Goal: Task Accomplishment & Management: Use online tool/utility

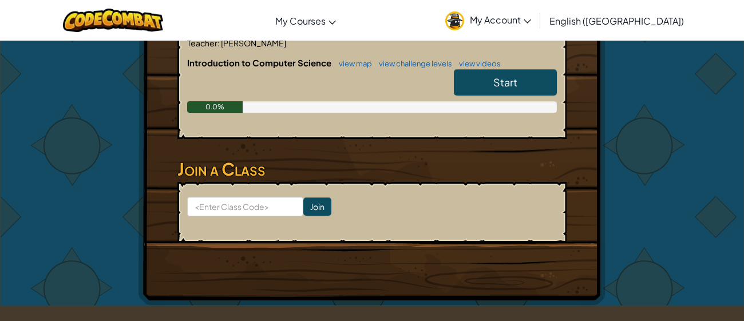
scroll to position [251, 0]
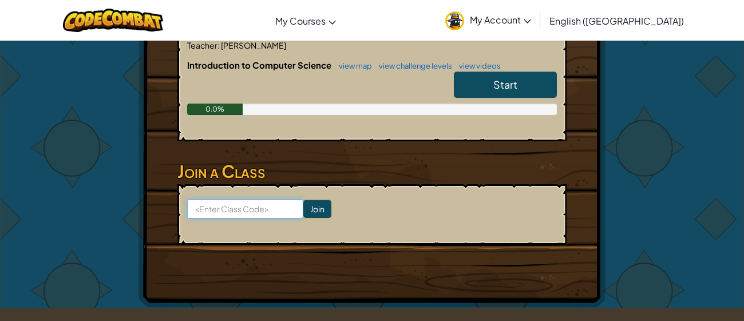
click at [266, 206] on input at bounding box center [245, 208] width 116 height 19
click at [212, 210] on input "side boatwest" at bounding box center [245, 208] width 116 height 19
type input "sideboatwest"
click at [322, 211] on input "Join" at bounding box center [317, 209] width 28 height 18
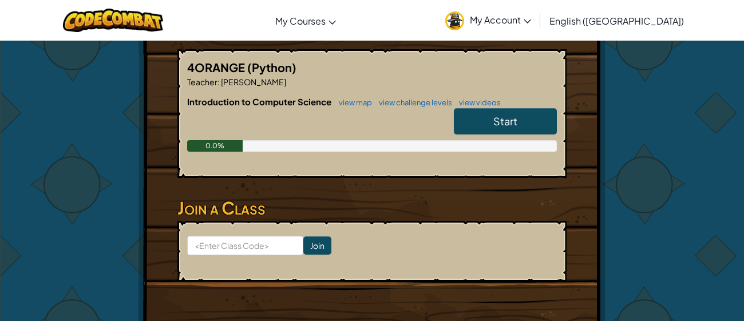
scroll to position [218, 0]
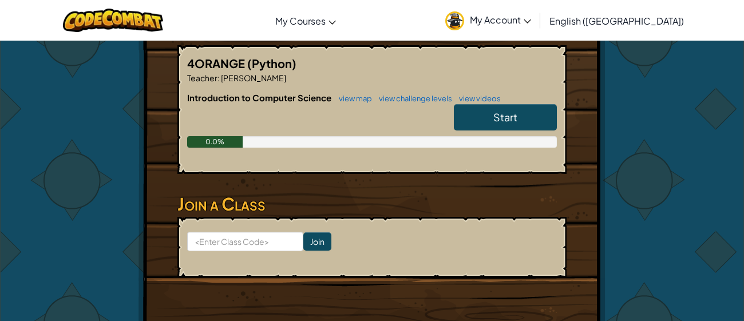
click at [730, 94] on div "Hero : Anya Captain Change Hero Player : [PERSON_NAME] CS1 Level 1: Dungeons of…" at bounding box center [372, 81] width 744 height 519
click at [536, 111] on link "Start" at bounding box center [505, 117] width 103 height 26
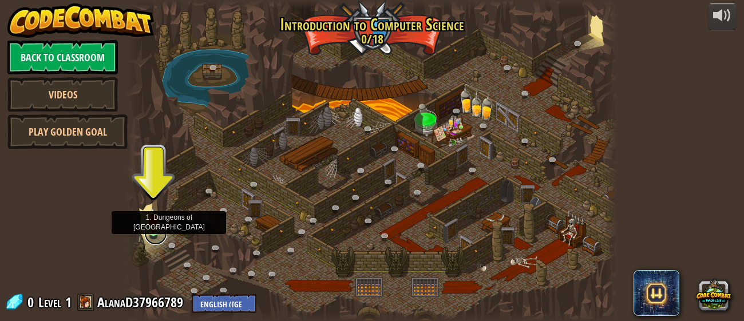
click at [152, 238] on link at bounding box center [155, 233] width 23 height 23
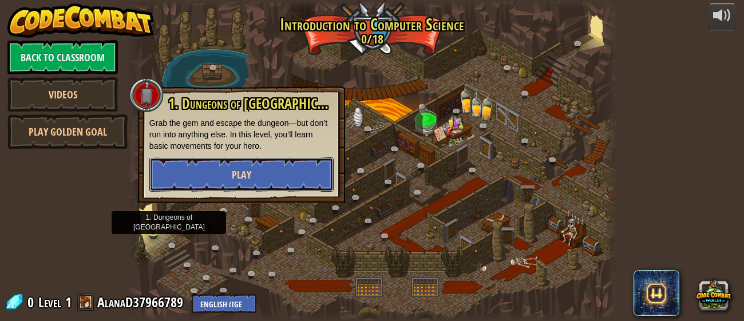
click at [283, 161] on button "Play" at bounding box center [241, 174] width 184 height 34
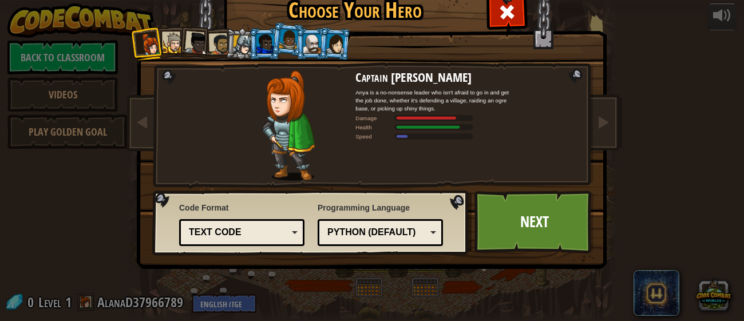
click at [176, 34] on div at bounding box center [173, 43] width 21 height 21
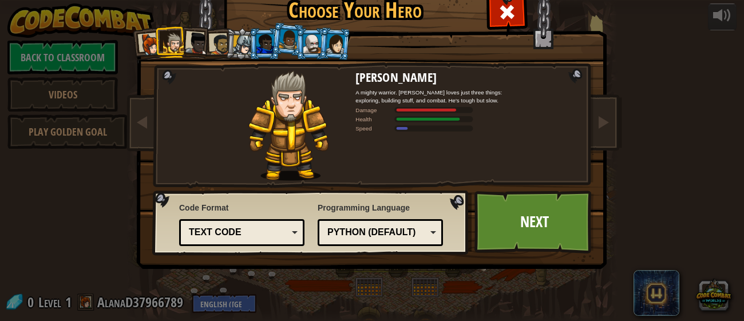
click at [196, 39] on div at bounding box center [196, 43] width 23 height 23
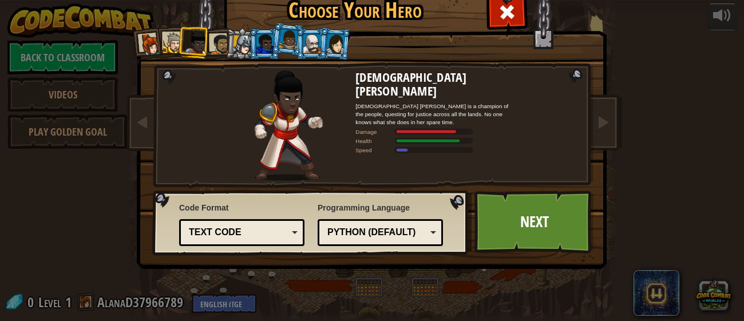
click at [234, 45] on div at bounding box center [242, 44] width 19 height 19
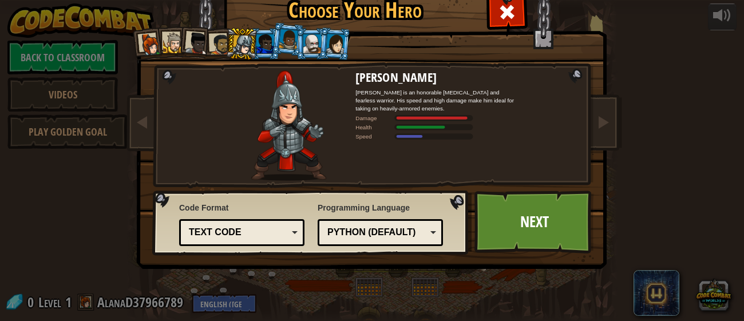
click at [262, 48] on div at bounding box center [265, 43] width 18 height 18
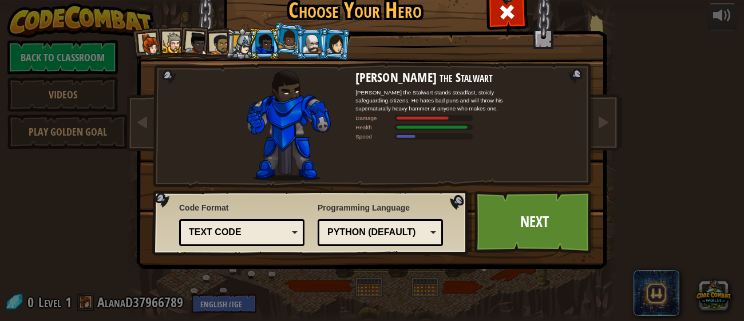
click at [303, 49] on div at bounding box center [312, 43] width 18 height 18
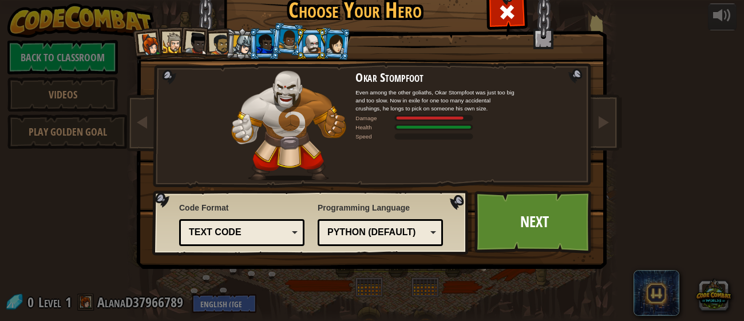
click at [322, 53] on li at bounding box center [311, 43] width 31 height 31
click at [339, 50] on div at bounding box center [335, 43] width 19 height 19
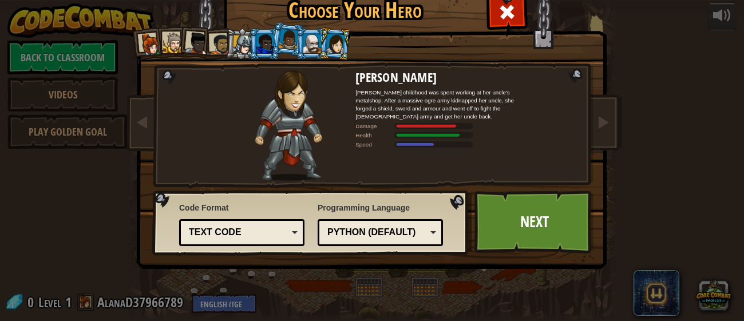
click at [151, 40] on div at bounding box center [150, 44] width 23 height 23
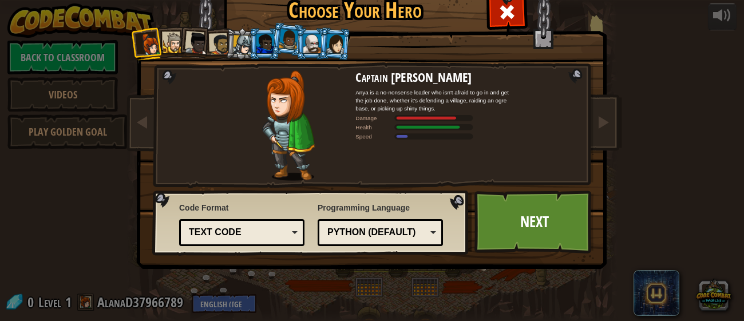
click at [333, 35] on div at bounding box center [335, 43] width 19 height 19
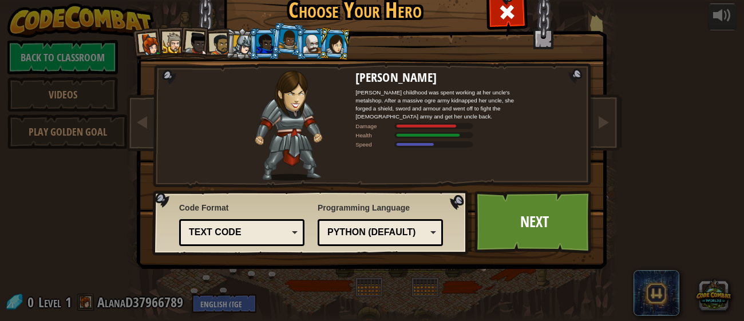
click at [268, 232] on div "Text code" at bounding box center [238, 232] width 99 height 13
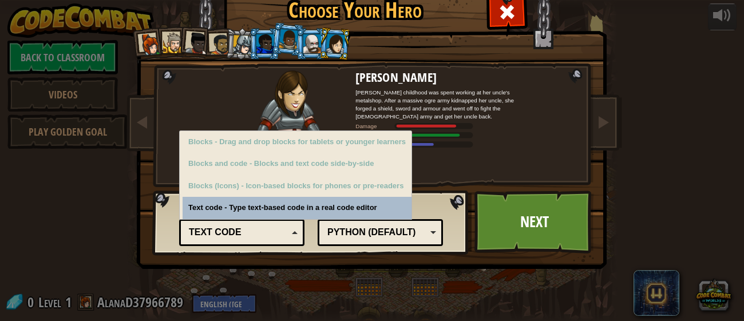
click at [280, 230] on div "Text code" at bounding box center [238, 232] width 99 height 13
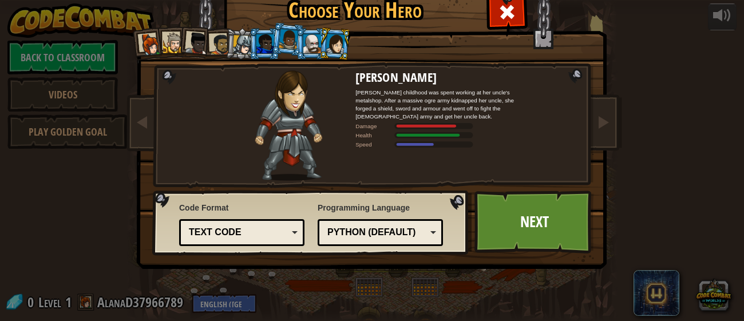
click at [155, 38] on div at bounding box center [150, 44] width 23 height 23
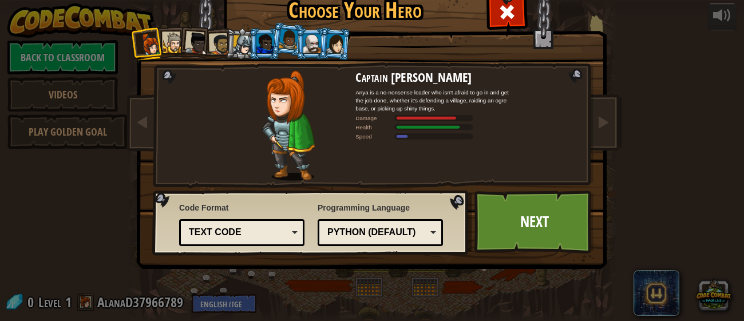
click at [189, 45] on div at bounding box center [196, 43] width 23 height 23
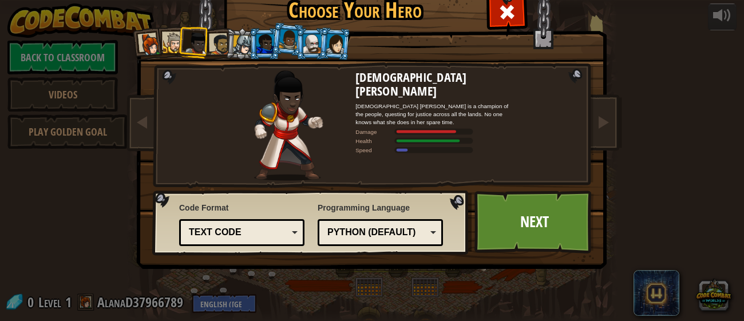
click at [322, 49] on li at bounding box center [334, 43] width 33 height 33
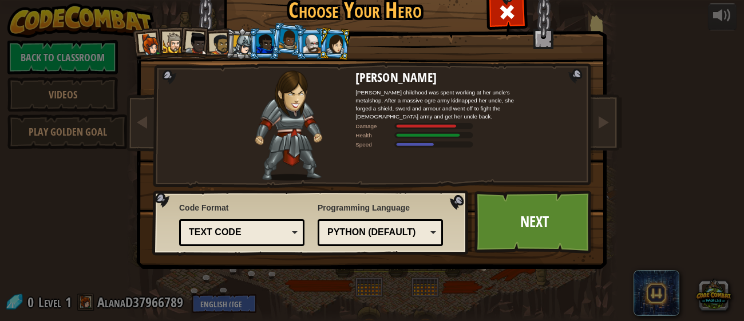
click at [140, 32] on li at bounding box center [148, 44] width 34 height 34
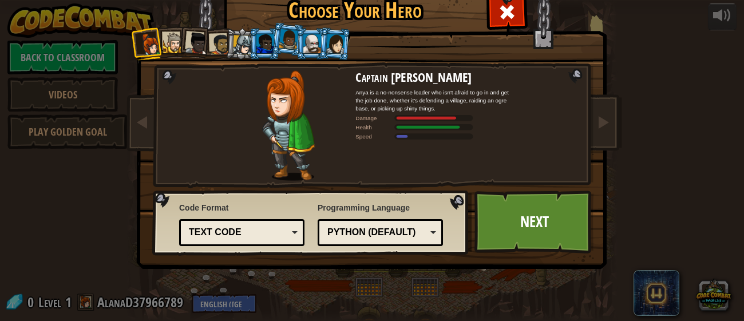
click at [170, 39] on div at bounding box center [173, 43] width 21 height 21
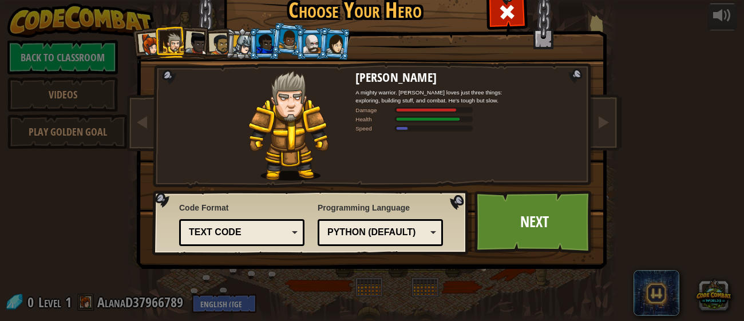
click at [189, 41] on div at bounding box center [196, 43] width 23 height 23
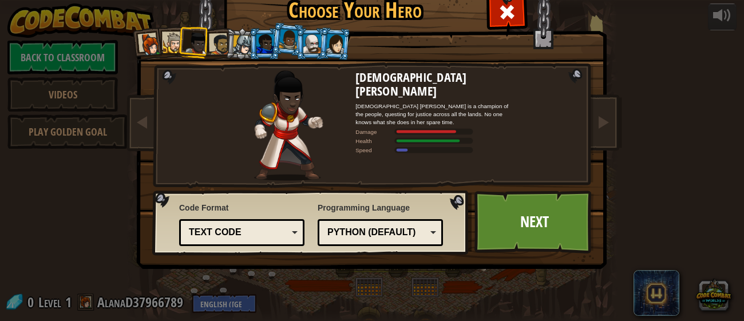
click at [200, 44] on div at bounding box center [196, 43] width 23 height 23
click at [340, 46] on div at bounding box center [335, 43] width 19 height 19
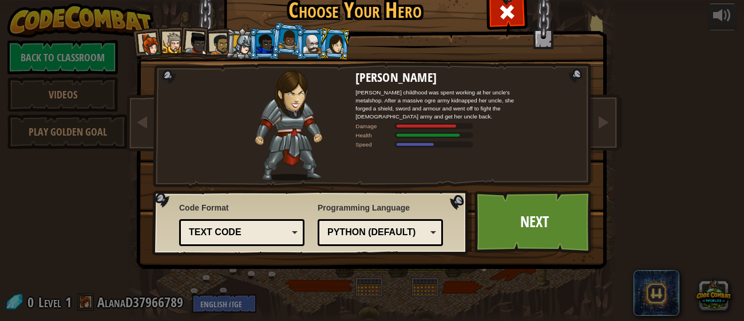
click at [432, 230] on div "Python (Default)" at bounding box center [380, 233] width 110 height 18
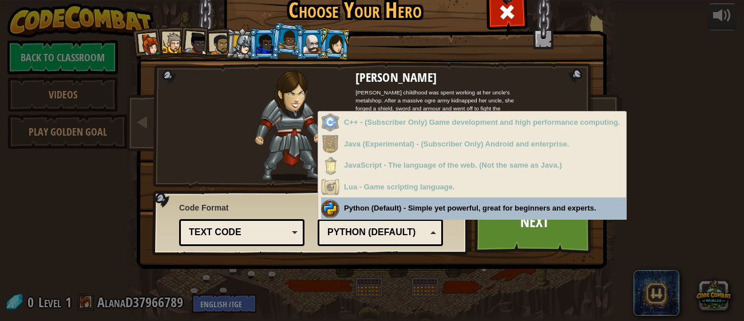
click at [432, 228] on div "Python (Default)" at bounding box center [380, 233] width 110 height 18
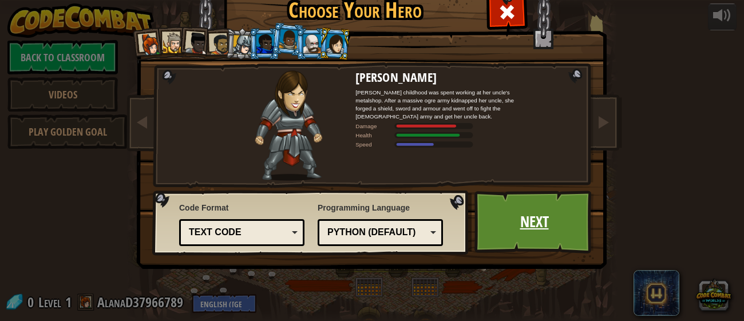
click at [521, 239] on link "Next" at bounding box center [535, 222] width 120 height 63
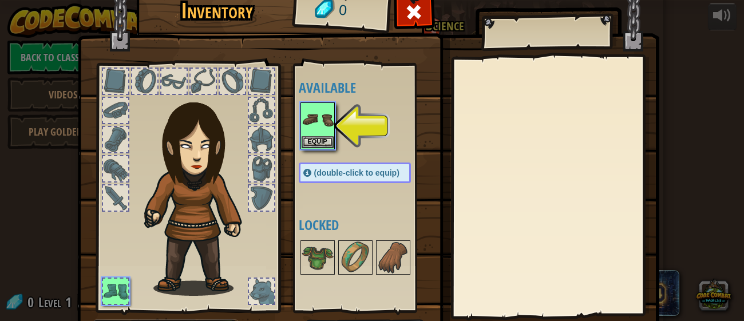
click at [268, 151] on div at bounding box center [261, 139] width 25 height 25
click at [311, 139] on button "Equip" at bounding box center [318, 142] width 32 height 12
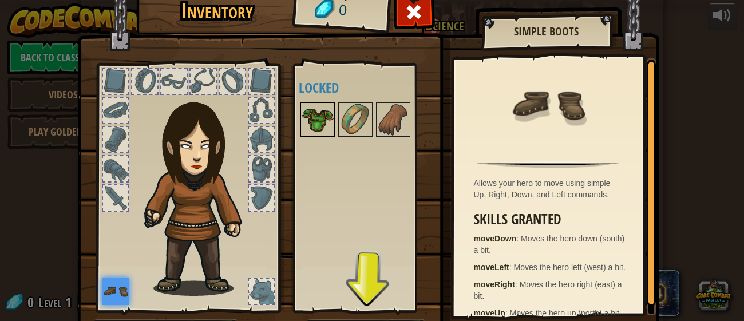
click at [315, 125] on img at bounding box center [318, 120] width 32 height 32
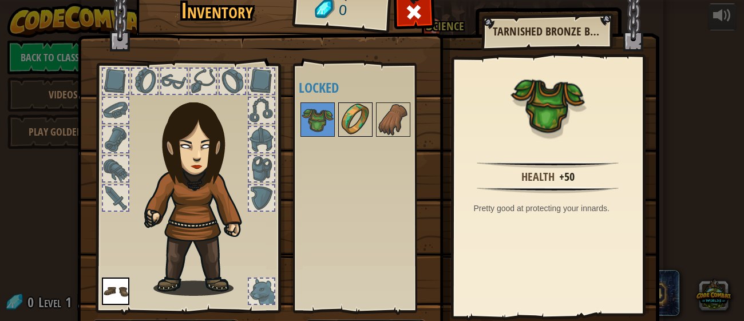
click at [347, 109] on img at bounding box center [355, 120] width 32 height 32
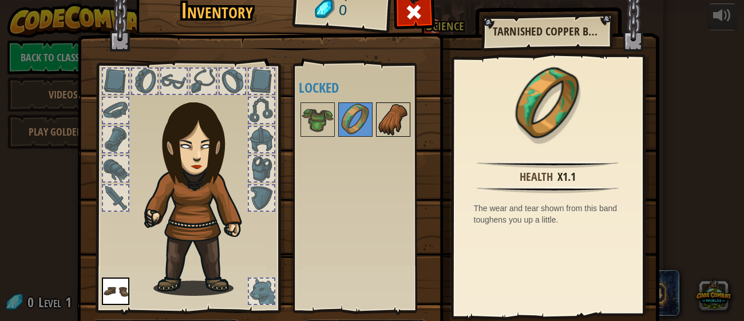
click at [398, 124] on img at bounding box center [393, 120] width 32 height 32
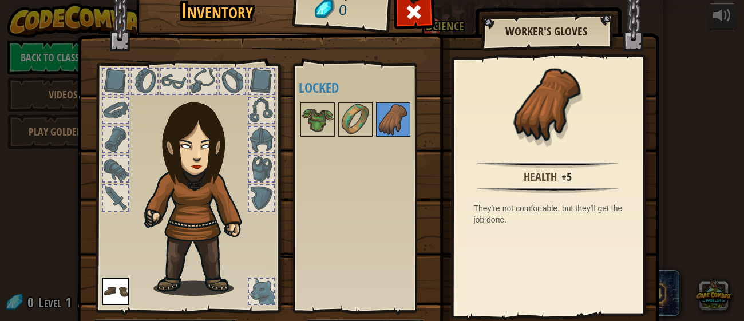
click at [115, 81] on div at bounding box center [115, 81] width 25 height 25
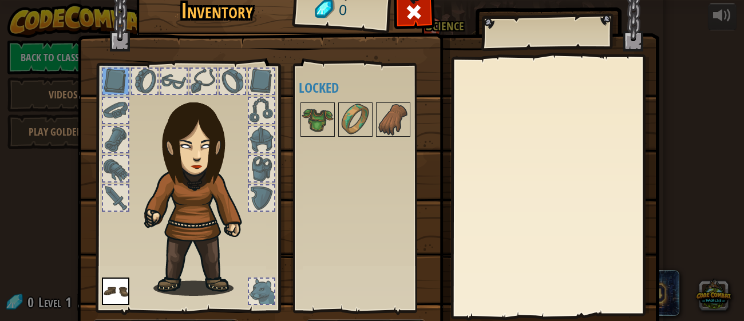
click at [128, 84] on div at bounding box center [115, 81] width 27 height 27
click at [131, 85] on div at bounding box center [144, 81] width 27 height 27
click at [138, 90] on div at bounding box center [144, 81] width 25 height 25
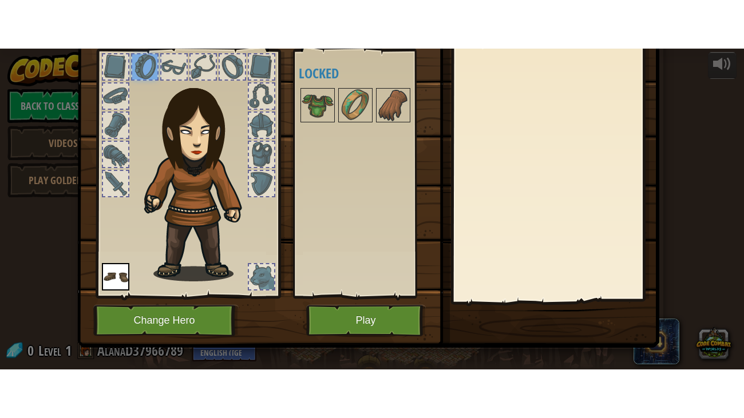
scroll to position [73, 0]
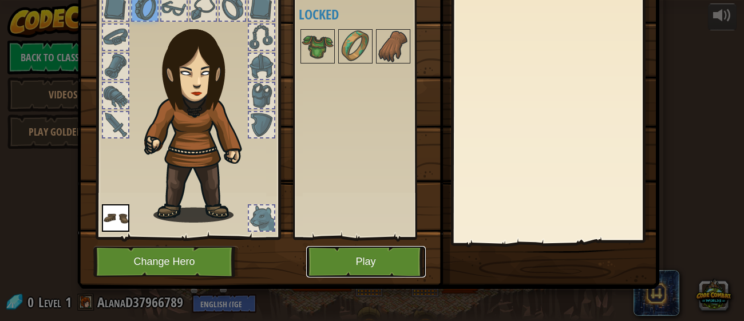
click at [350, 264] on button "Play" at bounding box center [366, 261] width 120 height 31
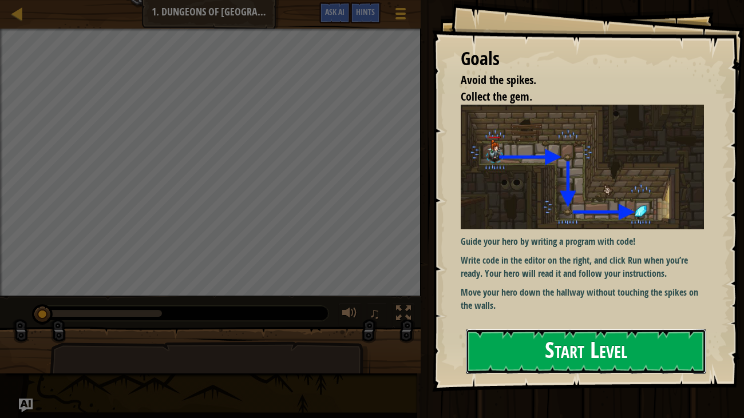
click at [558, 321] on button "Start Level" at bounding box center [586, 351] width 241 height 45
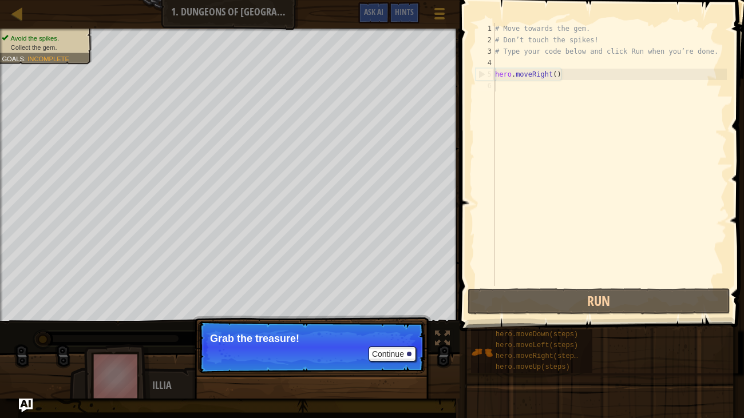
click at [351, 321] on p "Grab the treasure!" at bounding box center [311, 338] width 203 height 11
click at [354, 321] on p "Grab the treasure!" at bounding box center [311, 338] width 203 height 11
click at [380, 321] on p "Continue Grab the treasure!" at bounding box center [311, 347] width 227 height 53
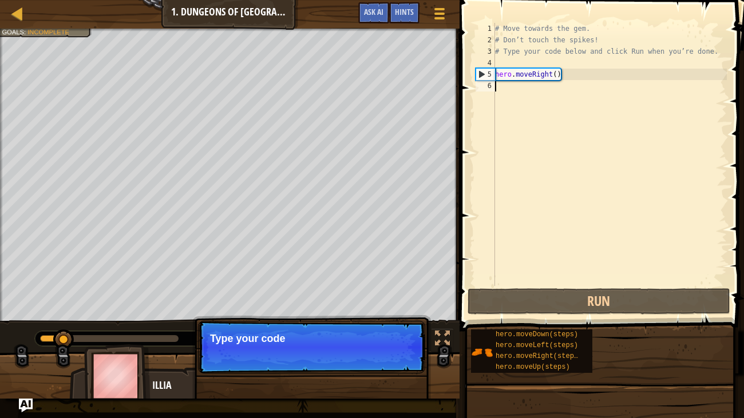
click at [410, 321] on p "Continue Type your code" at bounding box center [311, 347] width 227 height 53
click at [410, 321] on p "Continue Type your code on the" at bounding box center [311, 347] width 227 height 53
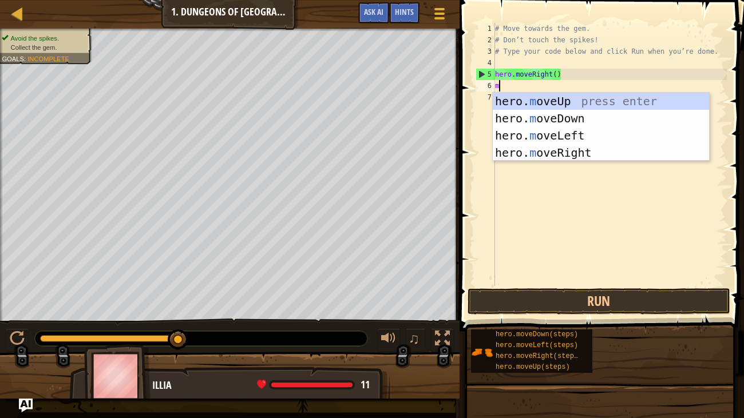
type textarea "mo"
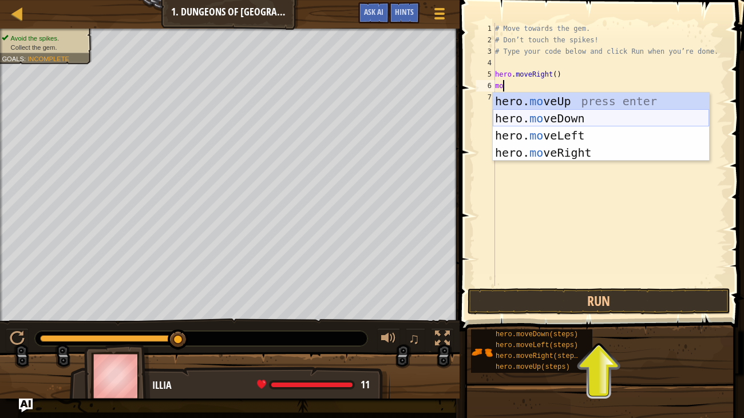
click at [521, 124] on div "hero. mo veUp press enter hero. mo veDown press enter hero. mo veLeft press ent…" at bounding box center [601, 144] width 216 height 103
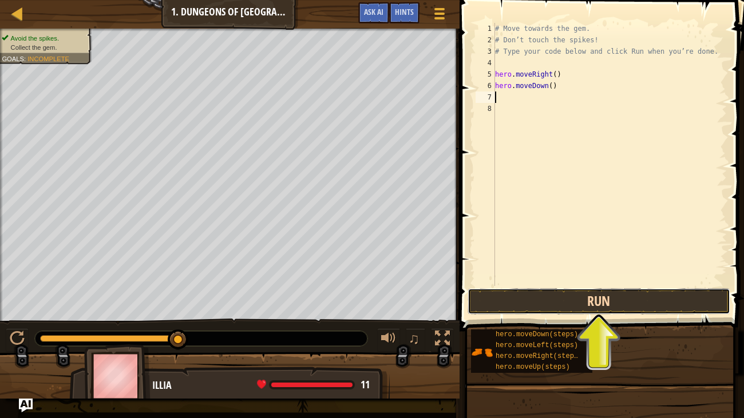
click at [579, 299] on button "Run" at bounding box center [599, 302] width 263 height 26
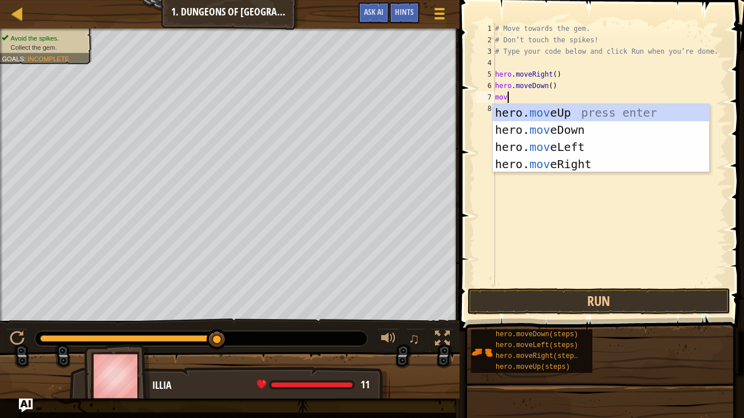
type textarea "move"
click at [538, 158] on div "hero. move Up press enter hero. move Down press enter hero. move Left press ent…" at bounding box center [601, 155] width 216 height 103
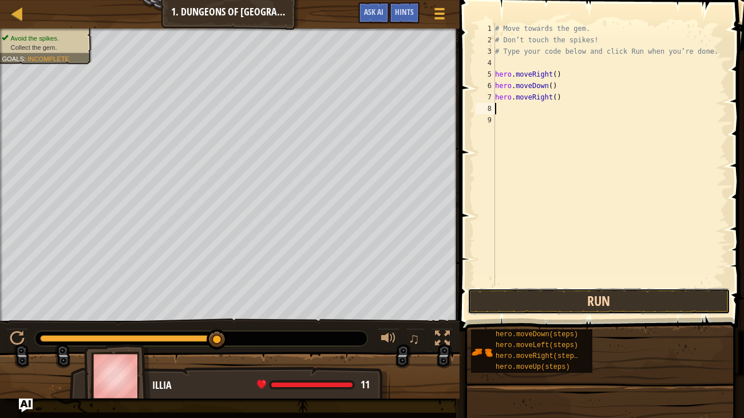
click at [533, 306] on button "Run" at bounding box center [599, 302] width 263 height 26
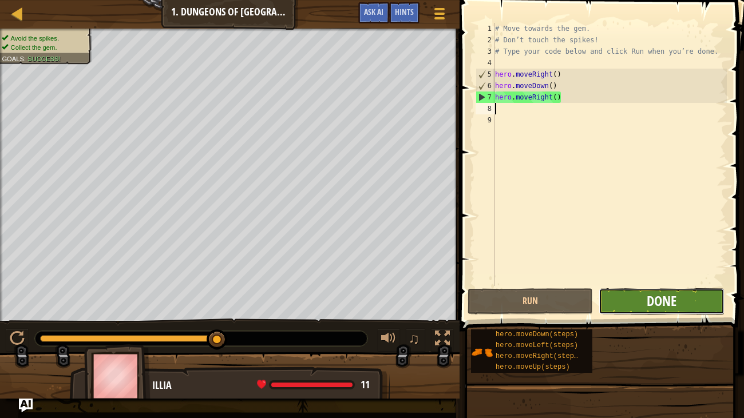
click at [649, 310] on span "Done" at bounding box center [662, 301] width 30 height 18
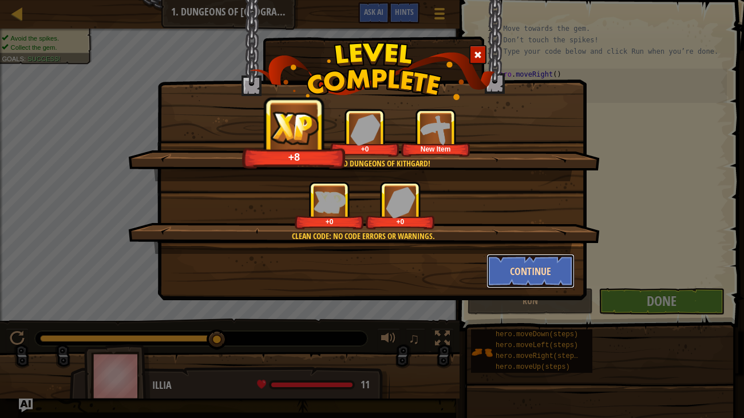
click at [538, 266] on button "Continue" at bounding box center [531, 271] width 89 height 34
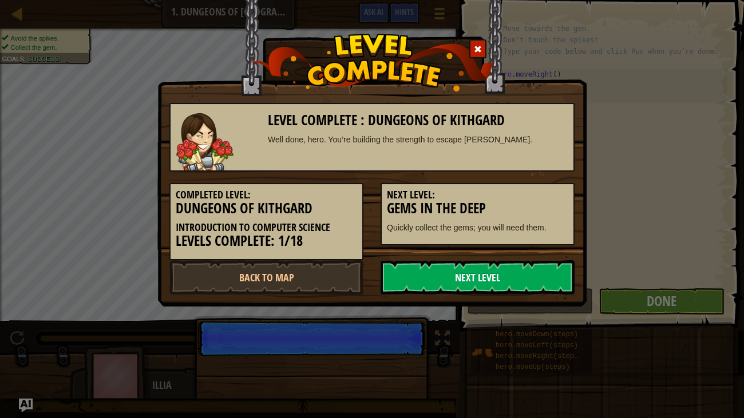
click at [546, 275] on link "Next Level" at bounding box center [478, 277] width 194 height 34
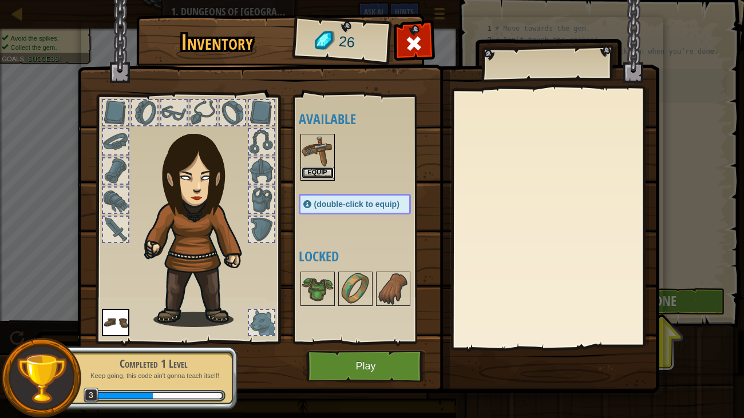
click at [319, 168] on button "Equip" at bounding box center [318, 173] width 32 height 12
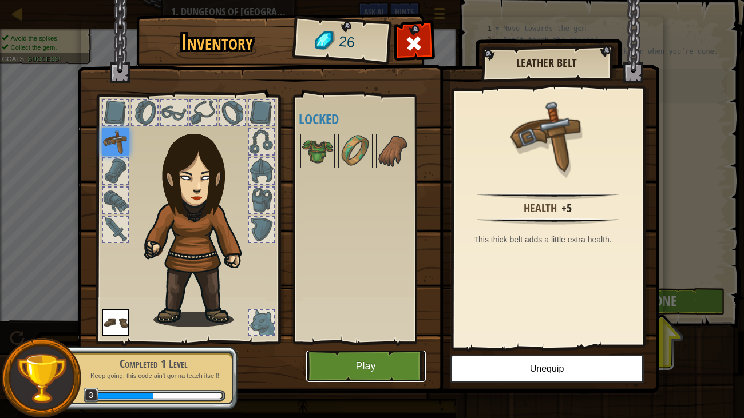
click at [386, 321] on button "Play" at bounding box center [366, 366] width 120 height 31
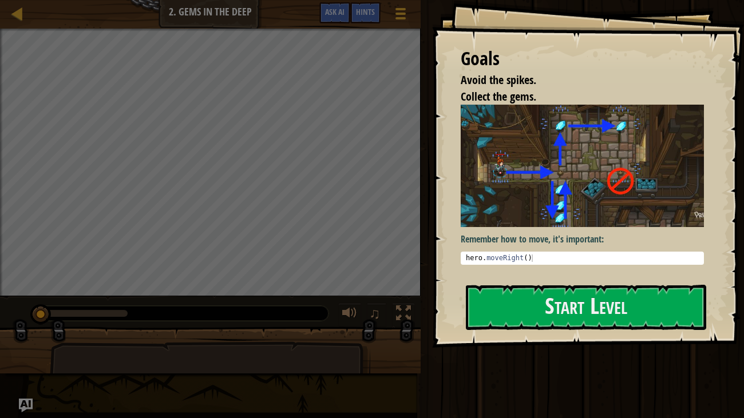
click at [550, 239] on p "Remember how to move, it's important:" at bounding box center [583, 239] width 244 height 13
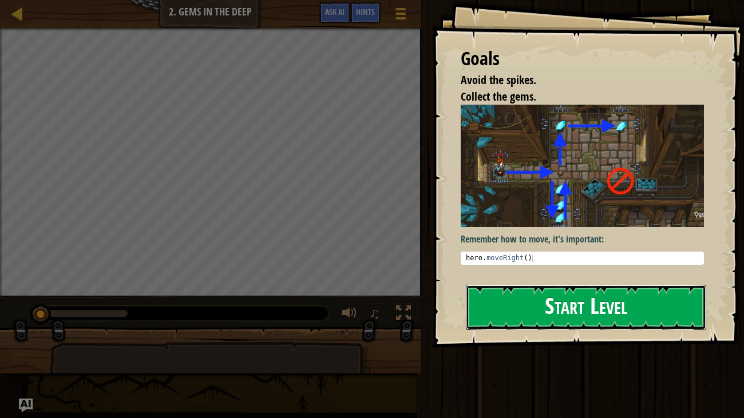
click at [555, 305] on button "Start Level" at bounding box center [586, 307] width 241 height 45
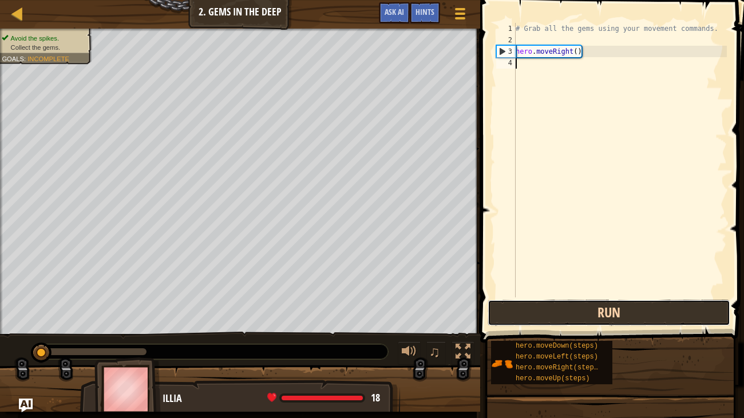
click at [584, 317] on button "Run" at bounding box center [609, 313] width 243 height 26
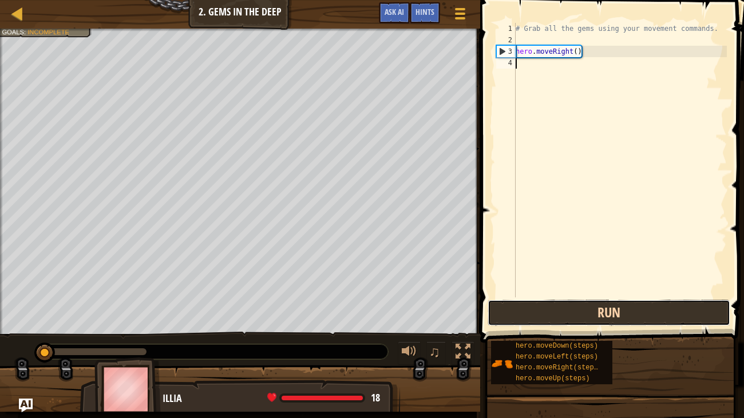
click at [584, 317] on button "Run" at bounding box center [609, 313] width 243 height 26
click at [586, 315] on button "Running" at bounding box center [609, 313] width 243 height 26
click at [586, 315] on button "Run" at bounding box center [609, 313] width 243 height 26
click at [586, 315] on button "Running" at bounding box center [609, 313] width 243 height 26
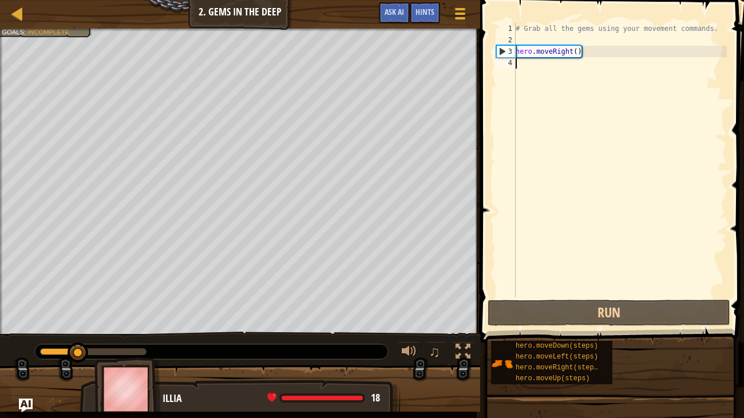
click at [595, 55] on div "# Grab all the gems using your movement commands. hero . moveRight ( )" at bounding box center [620, 172] width 214 height 298
type textarea "hero.moveRight()"
click at [520, 65] on div "# Grab all the gems using your movement commands. hero . moveRight ( )" at bounding box center [620, 172] width 214 height 298
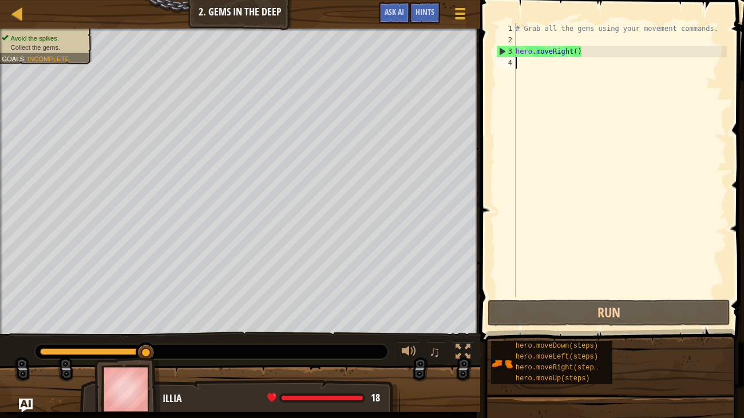
type textarea "m"
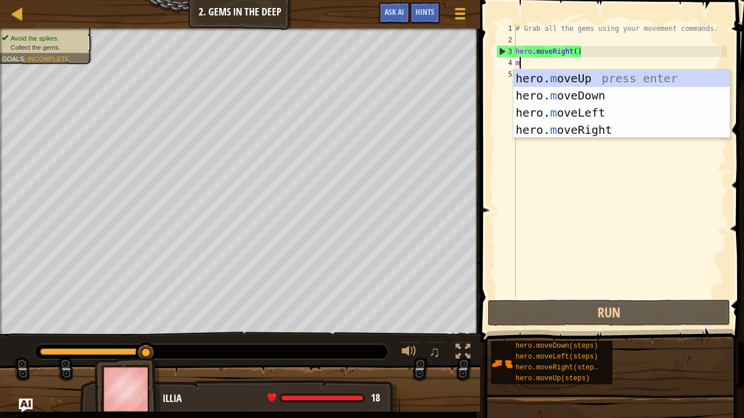
scroll to position [5, 0]
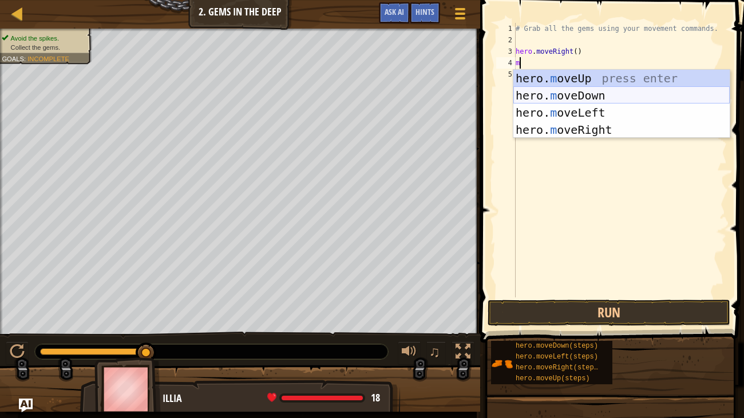
click at [593, 96] on div "hero. m oveUp press enter hero. m oveDown press enter hero. m oveLeft press ent…" at bounding box center [621, 121] width 216 height 103
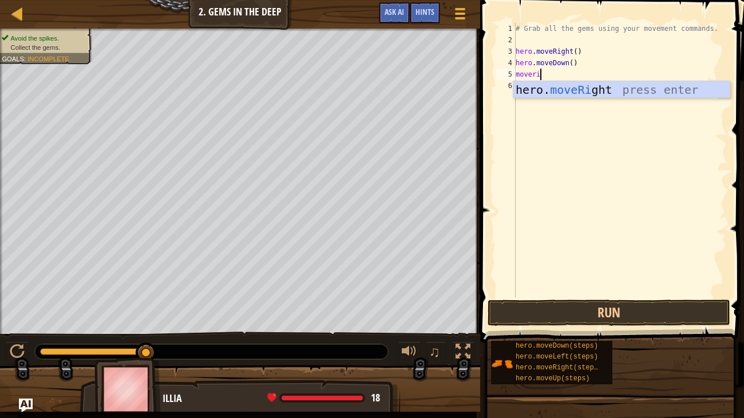
scroll to position [5, 2]
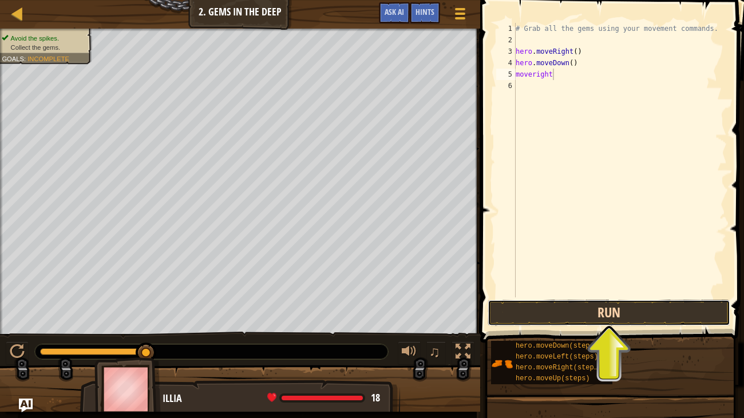
click at [581, 307] on button "Run" at bounding box center [609, 313] width 243 height 26
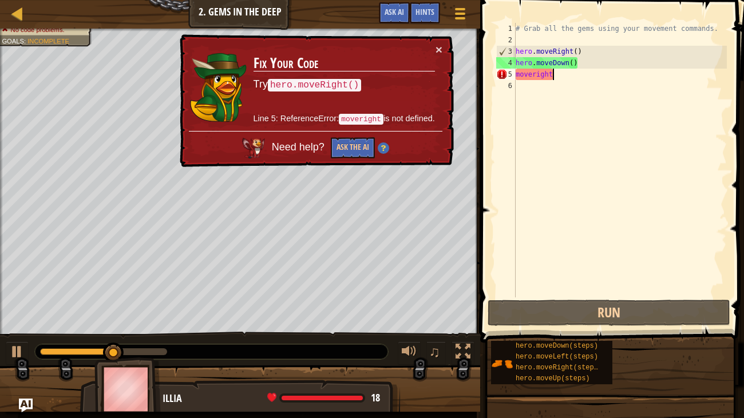
click at [534, 76] on div "# Grab all the gems using your movement commands. hero . moveRight ( ) hero . m…" at bounding box center [620, 172] width 214 height 298
click at [518, 73] on div "# Grab all the gems using your movement commands. hero . moveRight ( ) hero . m…" at bounding box center [620, 172] width 214 height 298
click at [515, 73] on div "5" at bounding box center [505, 74] width 19 height 11
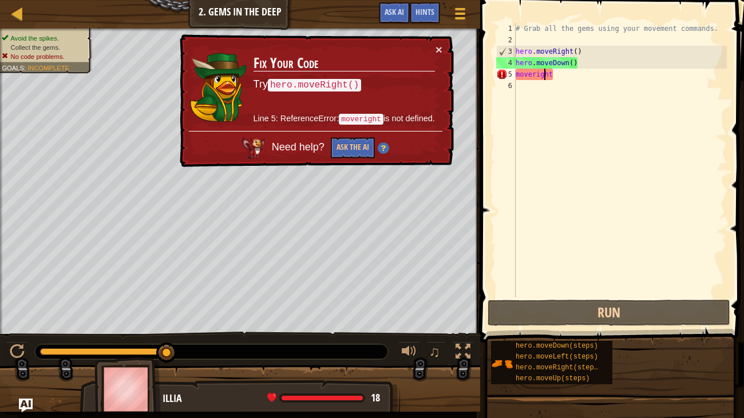
click at [544, 79] on div "# Grab all the gems using your movement commands. hero . moveRight ( ) hero . m…" at bounding box center [620, 172] width 214 height 298
click at [550, 80] on div "# Grab all the gems using your movement commands. hero . moveRight ( ) hero . m…" at bounding box center [620, 172] width 214 height 298
click at [471, 72] on div "Map Introduction to Computer Science 2. Gems in the Deep Game Menu Done Hints A…" at bounding box center [372, 209] width 744 height 418
type textarea "m"
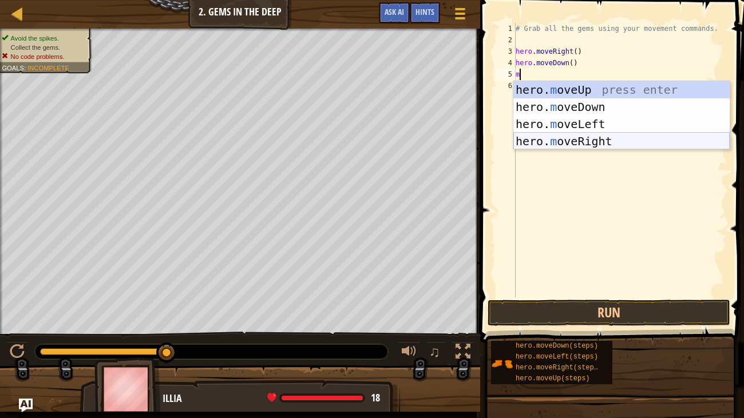
click at [558, 140] on div "hero. m oveUp press enter hero. m oveDown press enter hero. m oveLeft press ent…" at bounding box center [621, 132] width 216 height 103
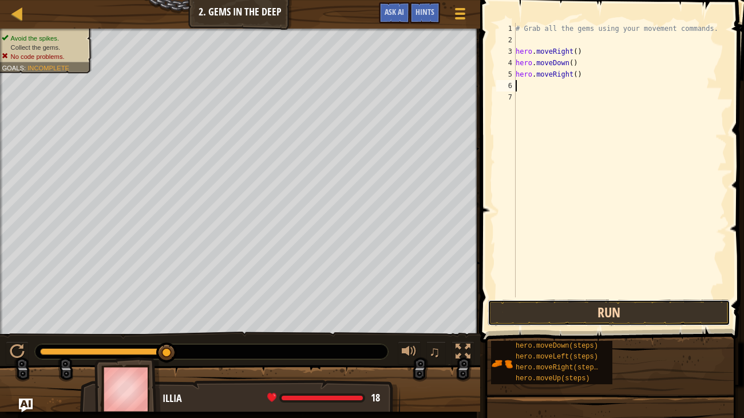
click at [584, 313] on button "Run" at bounding box center [609, 313] width 243 height 26
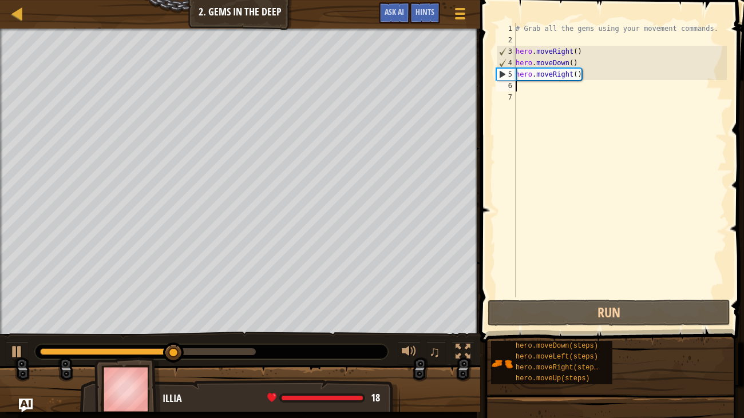
click at [557, 59] on div "# Grab all the gems using your movement commands. hero . moveRight ( ) hero . m…" at bounding box center [620, 172] width 214 height 298
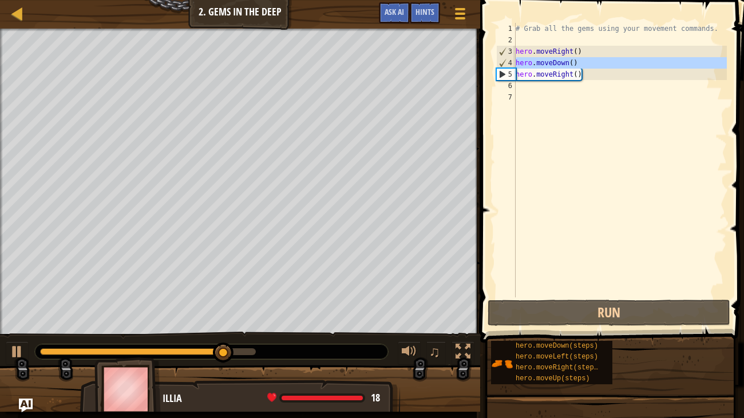
drag, startPoint x: 512, startPoint y: 60, endPoint x: 576, endPoint y: 68, distance: 64.6
click at [576, 68] on div "hero.moveDown() 1 2 3 4 5 6 7 # Grab all the gems using your movement commands.…" at bounding box center [610, 160] width 233 height 275
type textarea "hero.moveRight()"
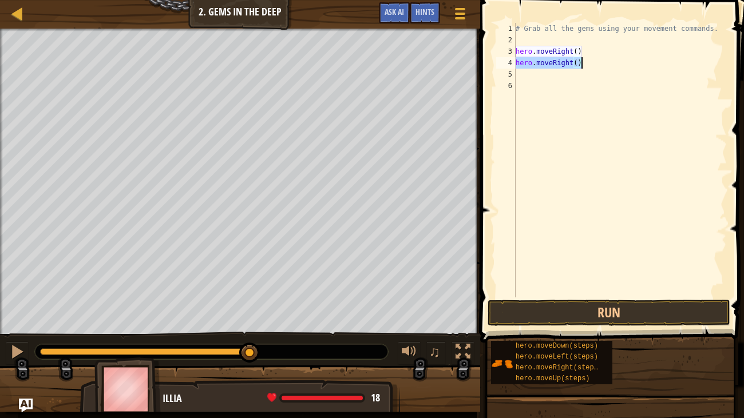
drag, startPoint x: 516, startPoint y: 60, endPoint x: 612, endPoint y: 68, distance: 96.5
click at [612, 68] on div "# Grab all the gems using your movement commands. hero . moveRight ( ) hero . m…" at bounding box center [620, 172] width 214 height 298
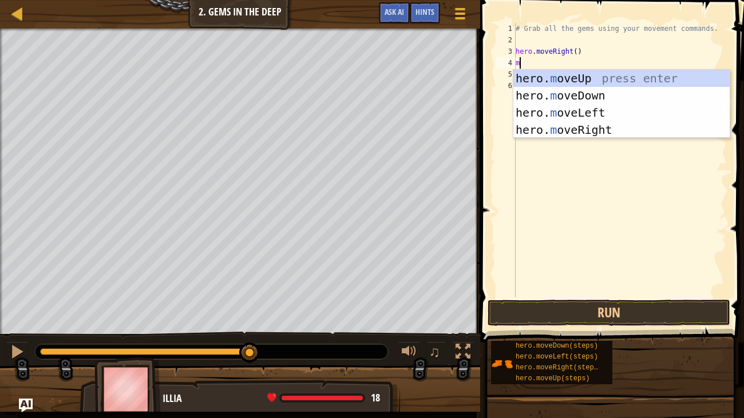
type textarea "mo"
click at [575, 74] on div "hero. mo veUp press enter hero. mo veDown press enter hero. mo veLeft press ent…" at bounding box center [621, 121] width 216 height 103
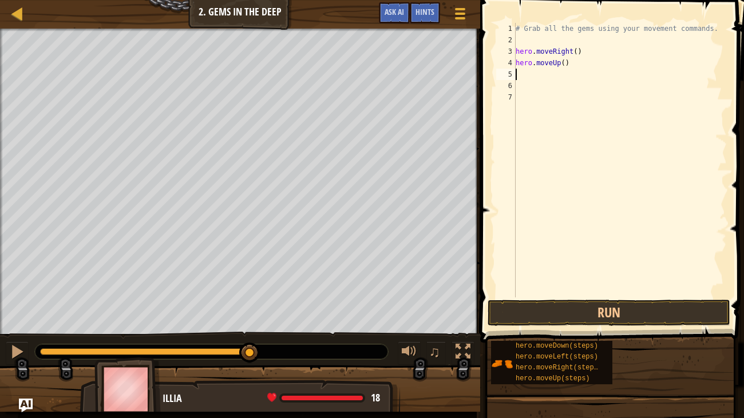
click at [528, 77] on div "# Grab all the gems using your movement commands. hero . moveRight ( ) hero . m…" at bounding box center [620, 172] width 214 height 298
type textarea "m"
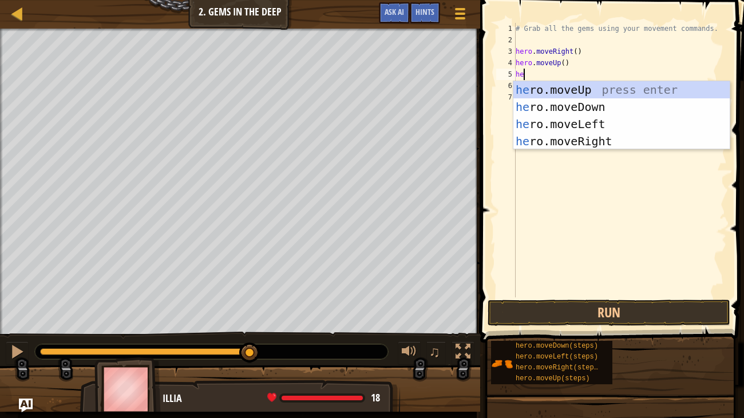
type textarea "her"
click at [623, 89] on div "her o.moveUp press enter her o.moveDown press enter her o.moveLeft press enter …" at bounding box center [621, 132] width 216 height 103
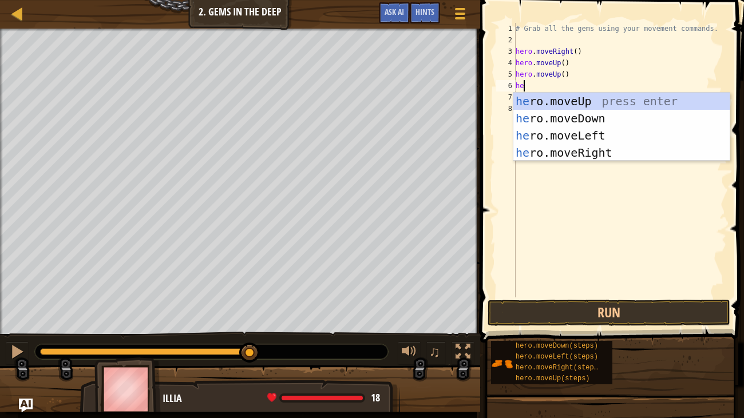
type textarea "her"
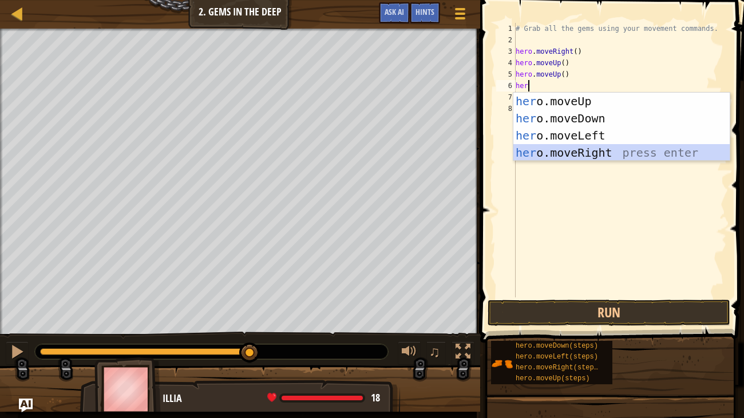
click at [593, 151] on div "her o.moveUp press enter her o.moveDown press enter her o.moveLeft press enter …" at bounding box center [621, 144] width 216 height 103
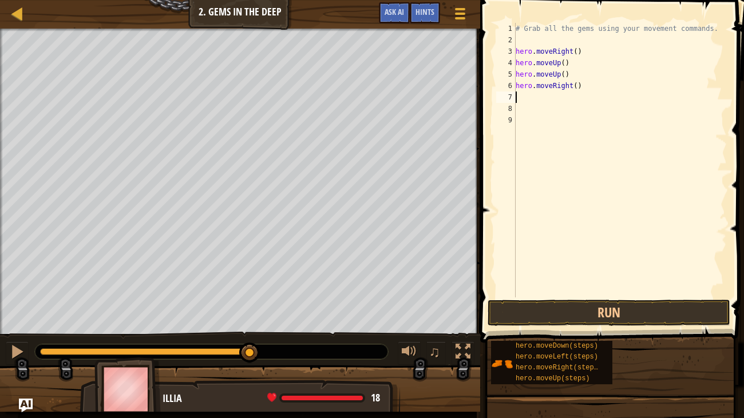
click at [555, 100] on div "# Grab all the gems using your movement commands. hero . moveRight ( ) hero . m…" at bounding box center [620, 172] width 214 height 298
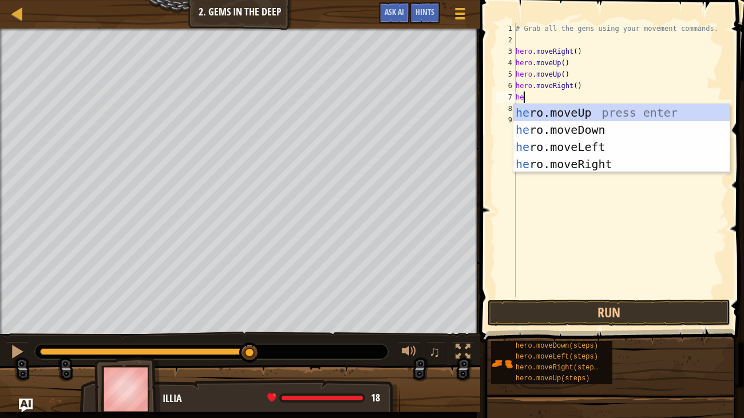
type textarea "her"
click at [598, 161] on div "her o.moveUp press enter her o.moveDown press enter her o.moveLeft press enter …" at bounding box center [621, 155] width 216 height 103
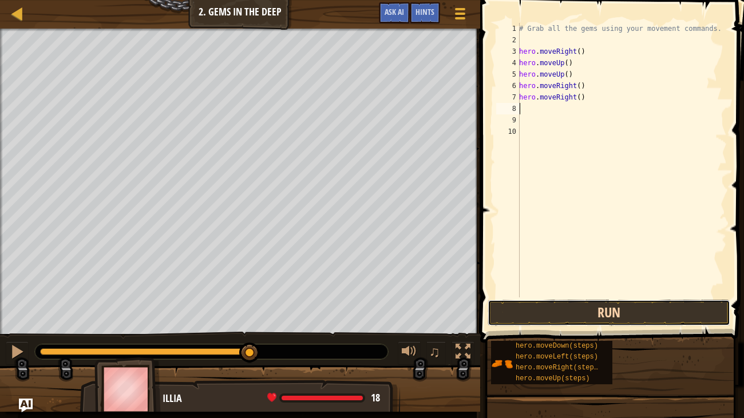
click at [582, 310] on button "Run" at bounding box center [609, 313] width 243 height 26
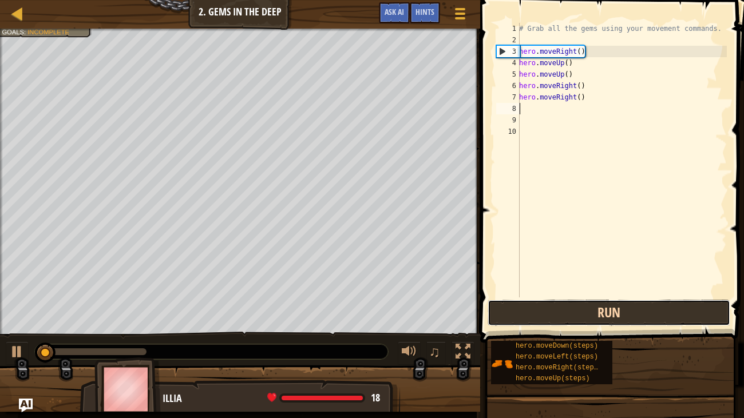
click at [582, 310] on button "Run" at bounding box center [609, 313] width 243 height 26
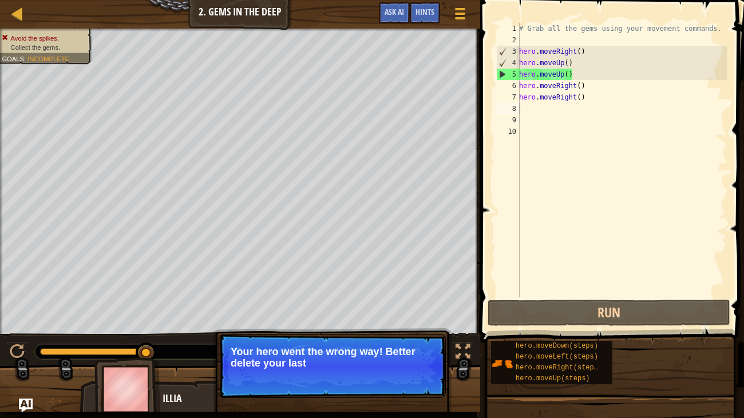
click at [572, 72] on div "# Grab all the gems using your movement commands. hero . moveRight ( ) hero . m…" at bounding box center [622, 172] width 210 height 298
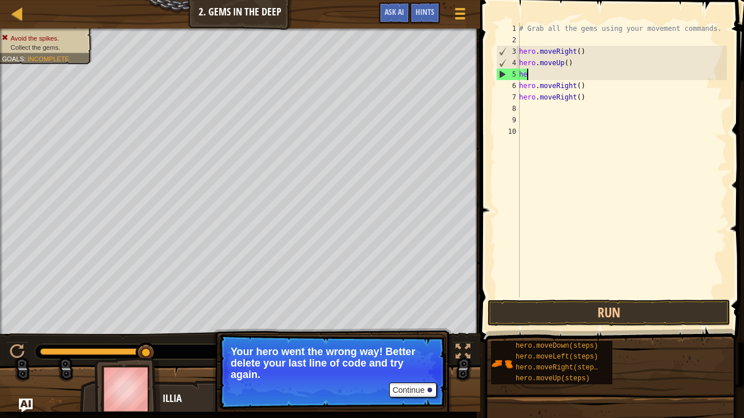
type textarea "h"
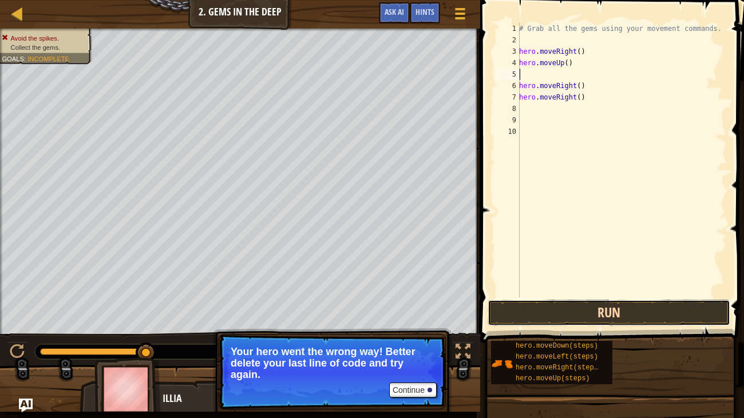
click at [566, 312] on button "Run" at bounding box center [609, 313] width 243 height 26
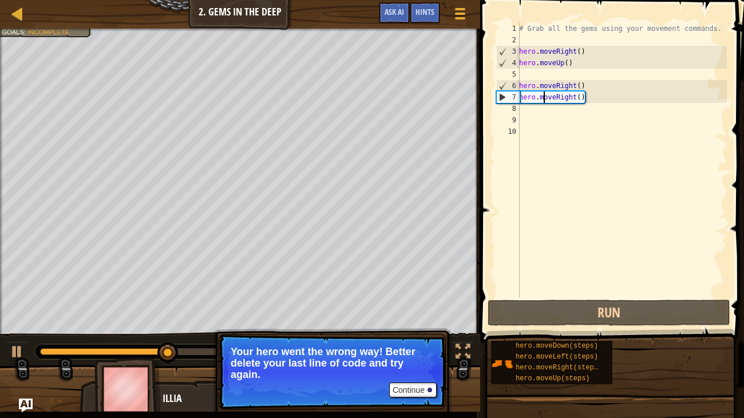
click at [543, 100] on div "# Grab all the gems using your movement commands. hero . moveRight ( ) hero . m…" at bounding box center [622, 172] width 210 height 298
click at [461, 100] on div "Map Introduction to Computer Science 2. Gems in the Deep Game Menu Done Hints A…" at bounding box center [372, 209] width 744 height 418
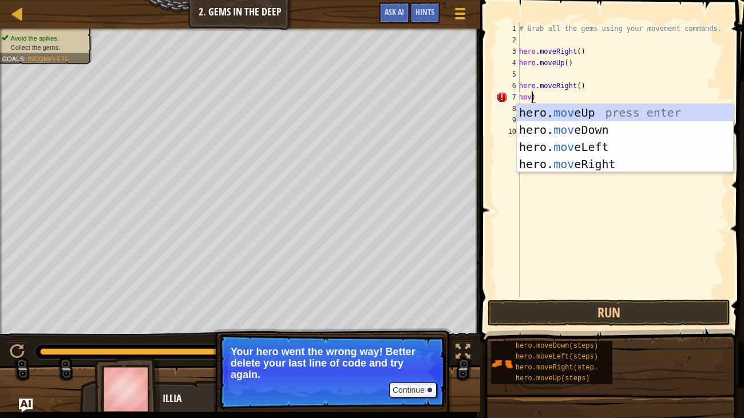
scroll to position [5, 1]
click at [605, 114] on div "hero. move Up press enter hero. move Down press enter hero. move Left press ent…" at bounding box center [625, 155] width 216 height 103
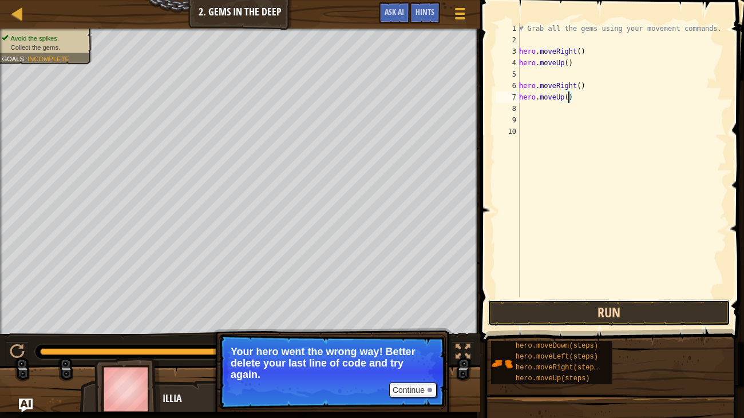
click at [561, 302] on button "Run" at bounding box center [609, 313] width 243 height 26
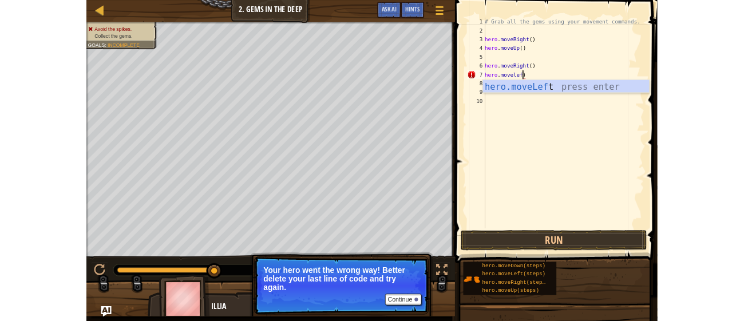
scroll to position [5, 4]
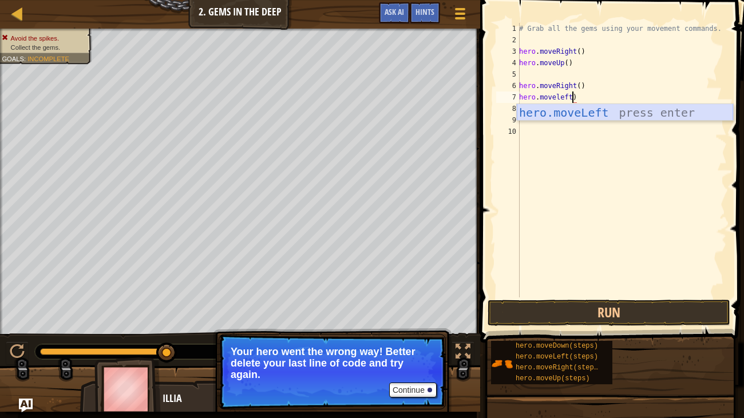
click at [596, 109] on div "hero.moveLeft press enter" at bounding box center [625, 130] width 216 height 52
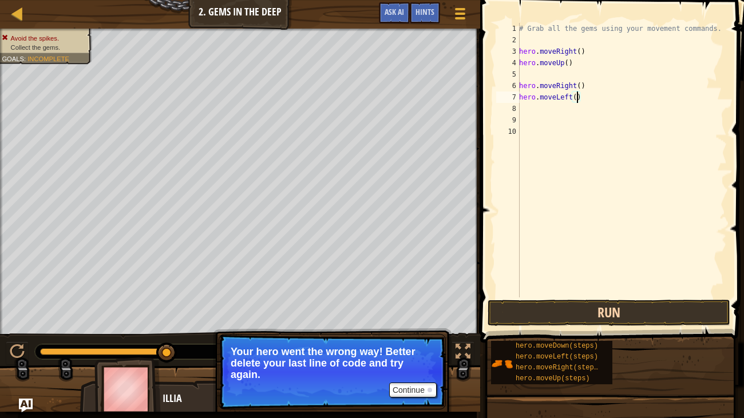
type textarea "hero.moveLeft()"
click at [549, 315] on button "Run" at bounding box center [609, 313] width 243 height 26
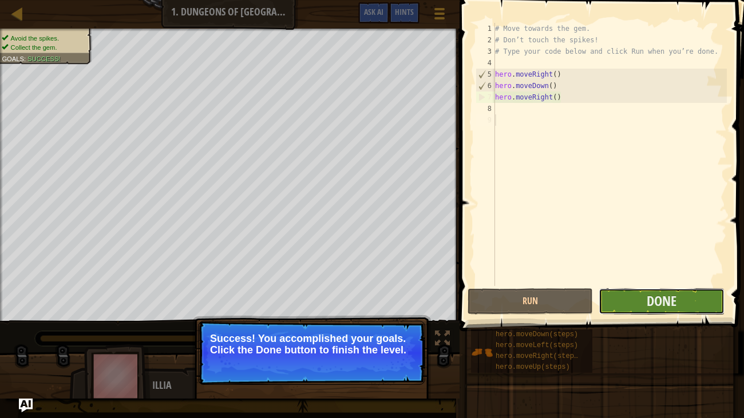
click at [654, 312] on button "Done" at bounding box center [661, 302] width 125 height 26
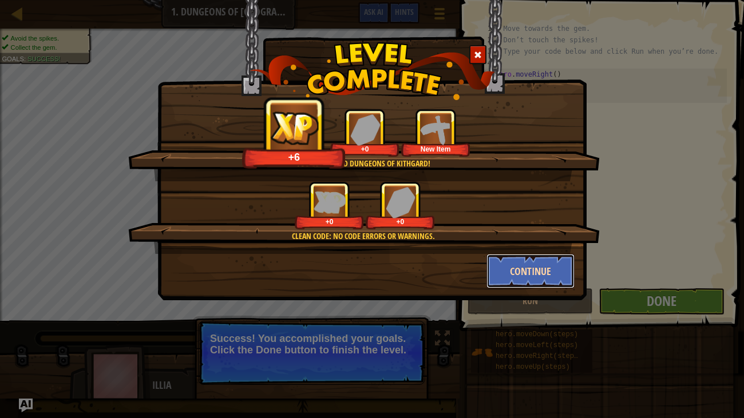
click at [544, 275] on button "Continue" at bounding box center [531, 271] width 89 height 34
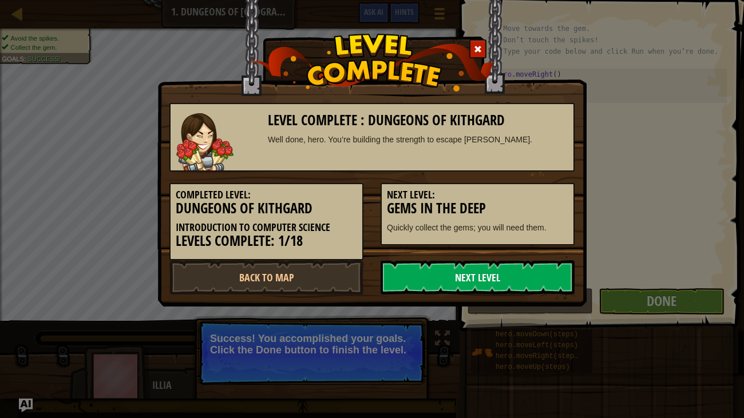
click at [463, 278] on link "Next Level" at bounding box center [478, 277] width 194 height 34
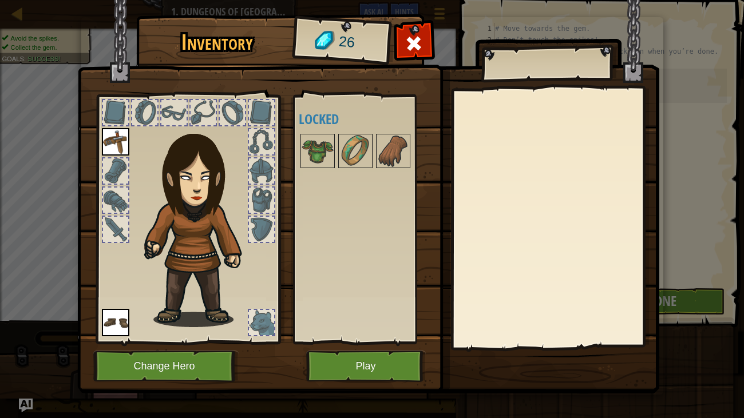
click at [115, 146] on img at bounding box center [115, 141] width 27 height 27
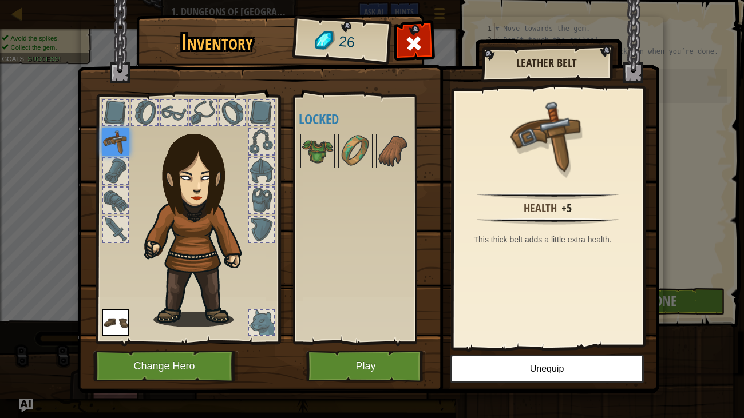
click at [432, 54] on img at bounding box center [368, 186] width 582 height 416
click at [425, 52] on div at bounding box center [414, 47] width 36 height 36
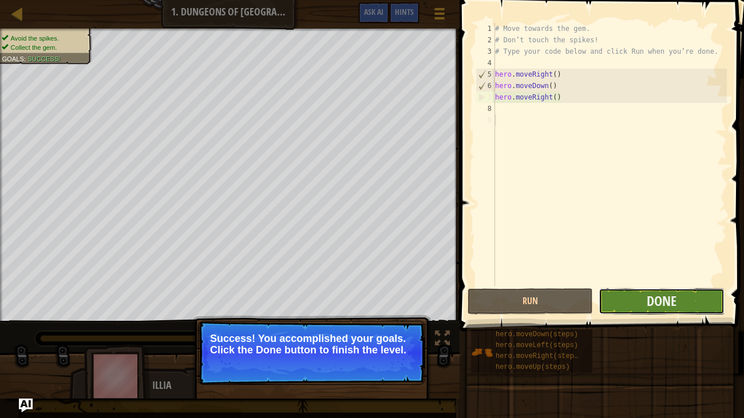
click at [639, 299] on button "Done" at bounding box center [661, 302] width 125 height 26
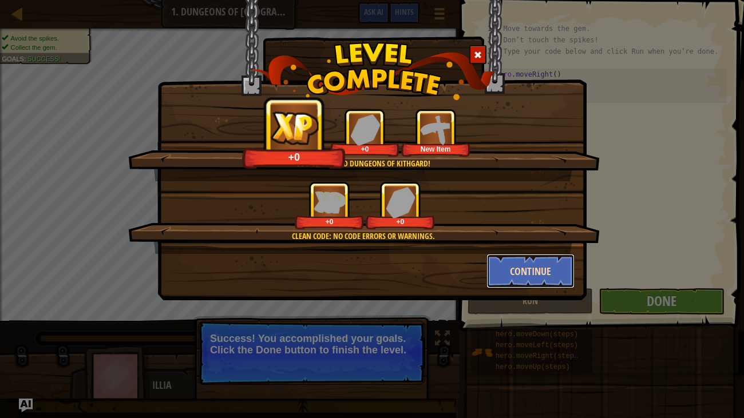
click at [522, 280] on button "Continue" at bounding box center [531, 271] width 89 height 34
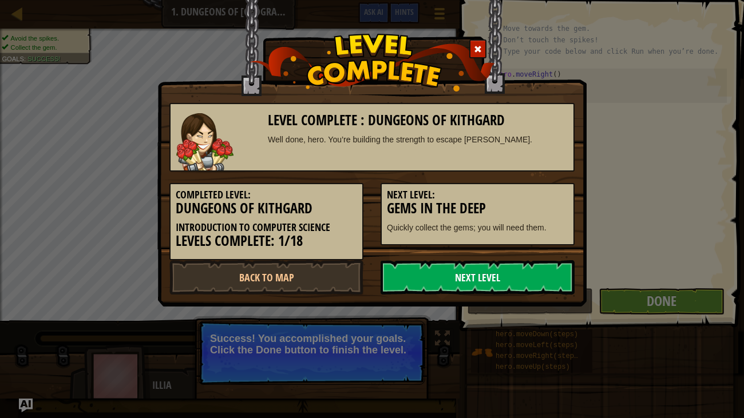
click at [511, 268] on link "Next Level" at bounding box center [478, 277] width 194 height 34
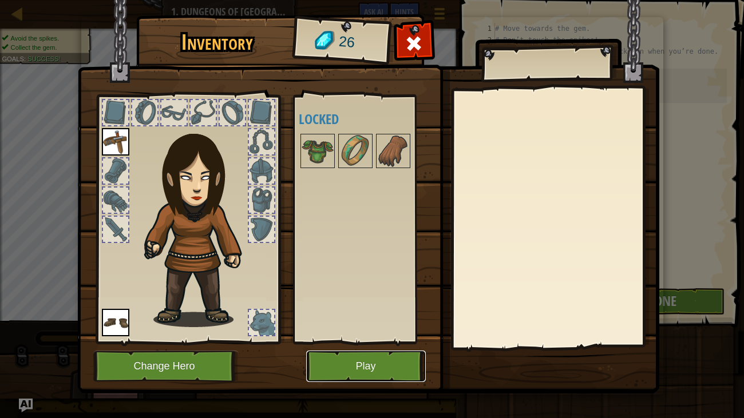
click at [338, 321] on button "Play" at bounding box center [366, 366] width 120 height 31
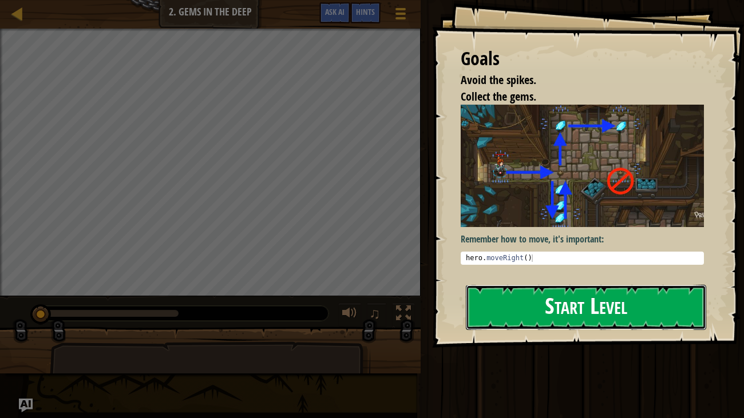
click at [545, 312] on button "Start Level" at bounding box center [586, 307] width 241 height 45
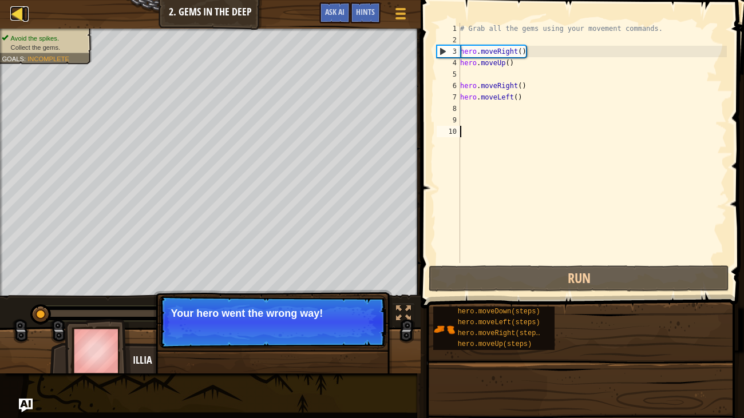
click at [11, 10] on div at bounding box center [17, 13] width 14 height 14
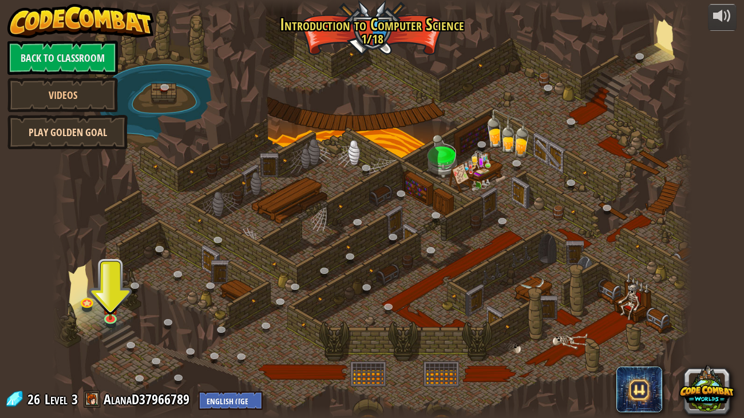
click at [87, 129] on link "Play Golden Goal" at bounding box center [67, 132] width 120 height 34
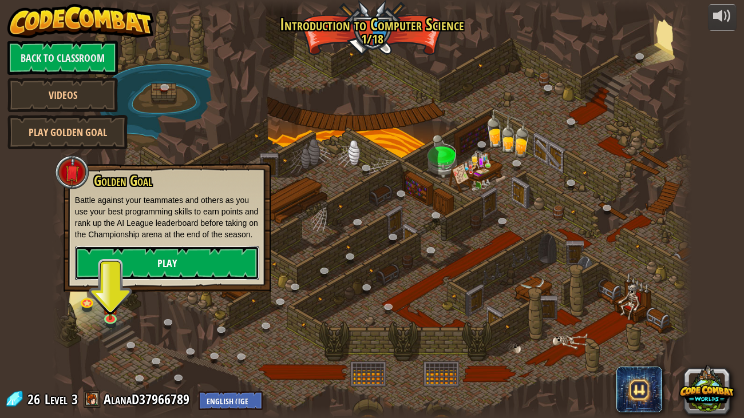
click at [156, 261] on link "Play" at bounding box center [167, 263] width 184 height 34
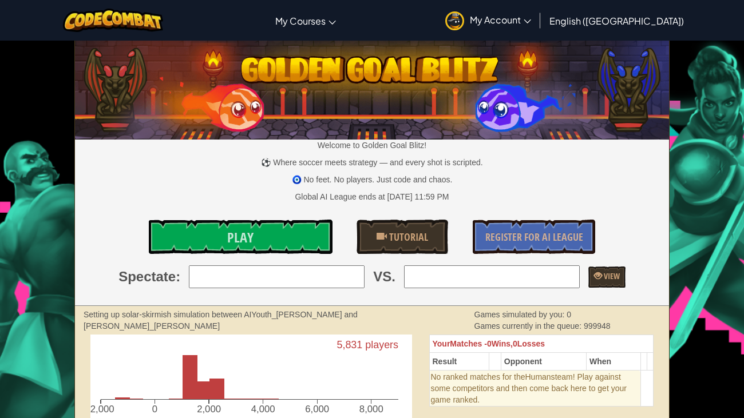
click at [251, 277] on input "search" at bounding box center [277, 277] width 176 height 23
click at [180, 187] on div "Welcome to Golden Goal Blitz! ⚽ Where soccer meets strategy — and every shot is…" at bounding box center [372, 173] width 594 height 265
click at [283, 283] on input "search" at bounding box center [277, 277] width 176 height 23
click at [464, 15] on img at bounding box center [454, 20] width 19 height 19
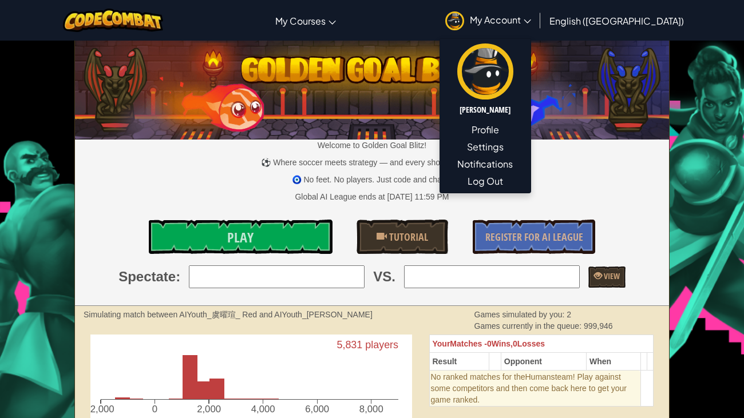
click at [287, 274] on input "search" at bounding box center [277, 277] width 176 height 23
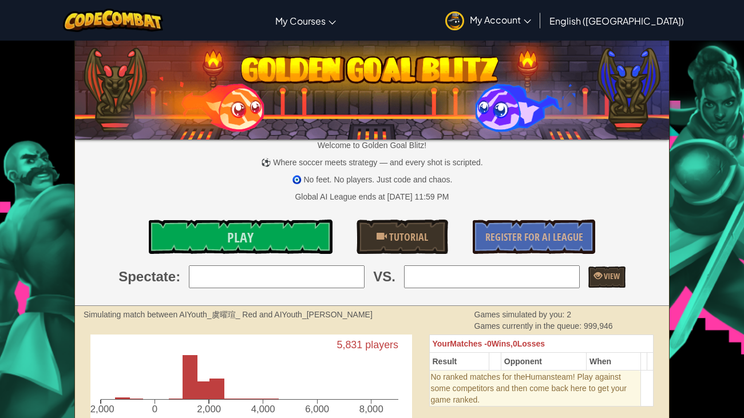
click at [313, 180] on p "🧿 No feet. No players. Just code and chaos." at bounding box center [372, 179] width 594 height 11
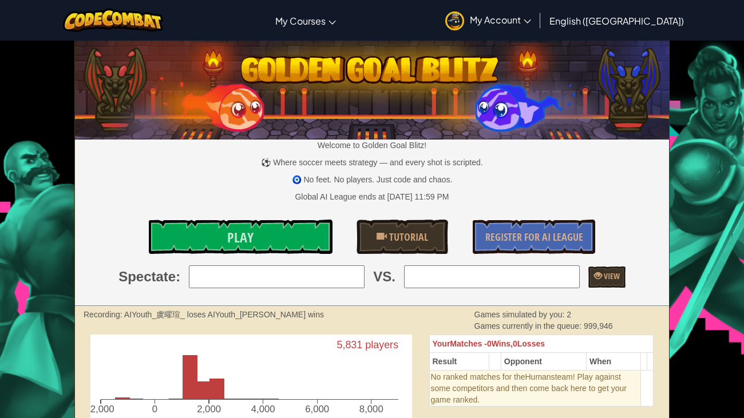
click at [317, 279] on input "search" at bounding box center [277, 277] width 176 height 23
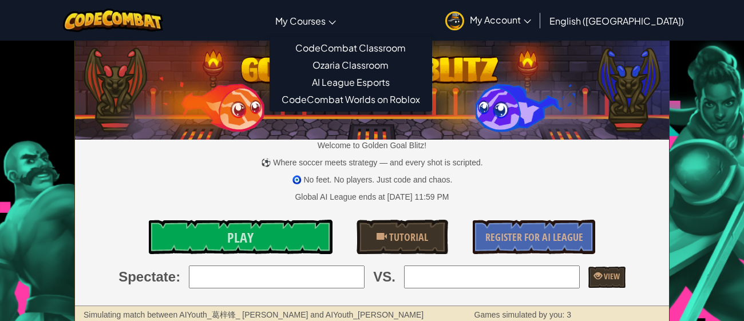
click at [342, 29] on link "My Courses" at bounding box center [306, 20] width 72 height 31
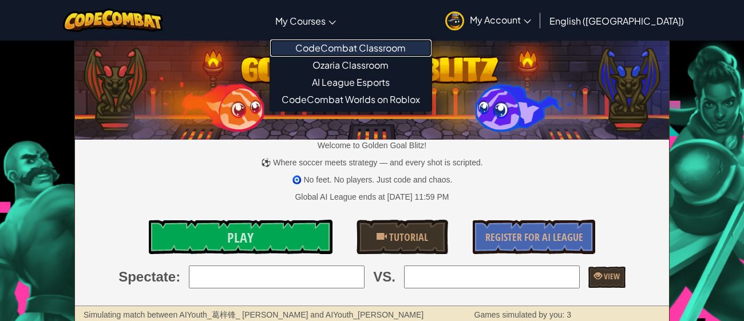
click at [397, 45] on link "CodeCombat Classroom" at bounding box center [350, 47] width 161 height 17
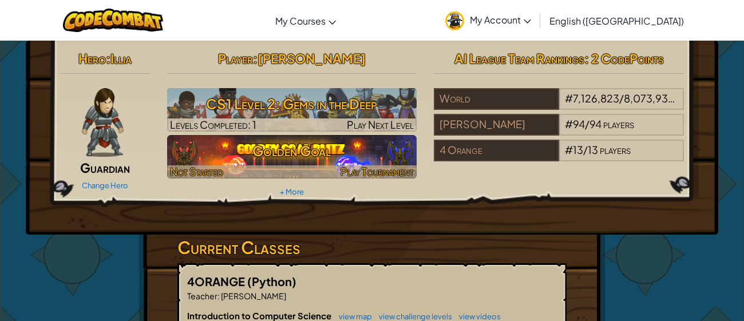
click at [363, 151] on h3 "Golden Goal" at bounding box center [292, 151] width 250 height 26
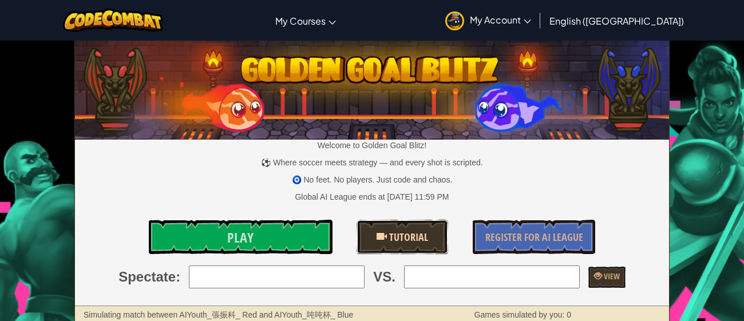
click at [369, 228] on link "Tutorial" at bounding box center [403, 237] width 92 height 34
click at [296, 282] on input "search" at bounding box center [277, 277] width 176 height 23
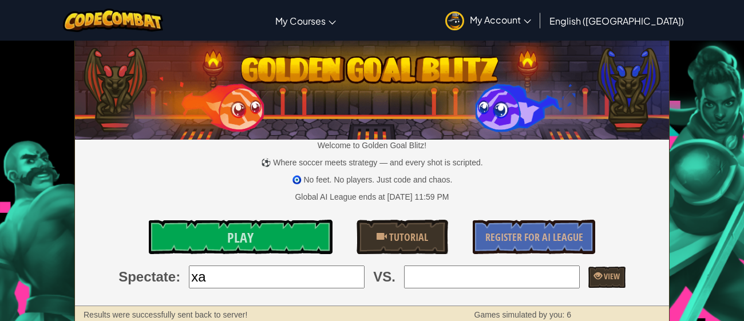
type input "x"
type input "c"
type input "="
click at [432, 270] on input "search" at bounding box center [492, 277] width 176 height 23
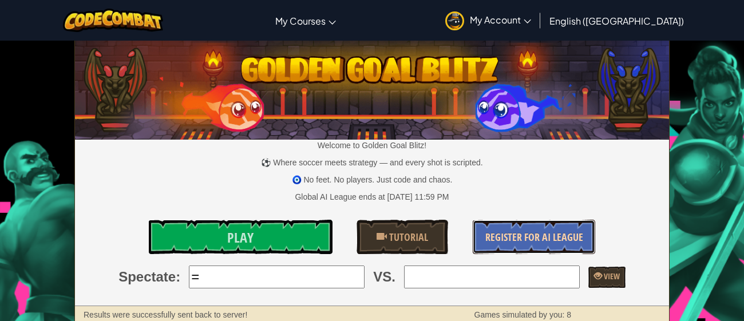
click at [531, 240] on span "Register for AI League" at bounding box center [534, 237] width 98 height 14
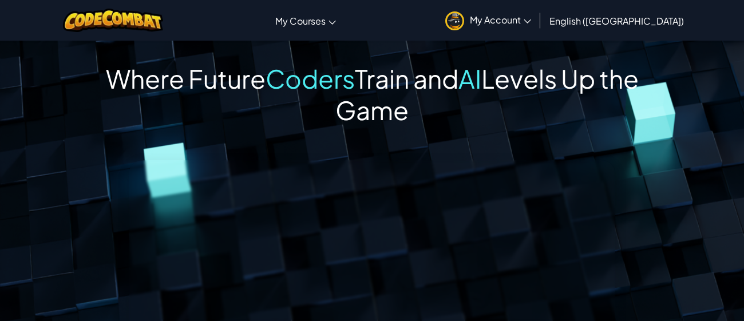
click at [537, 3] on link "My Account" at bounding box center [488, 20] width 97 height 36
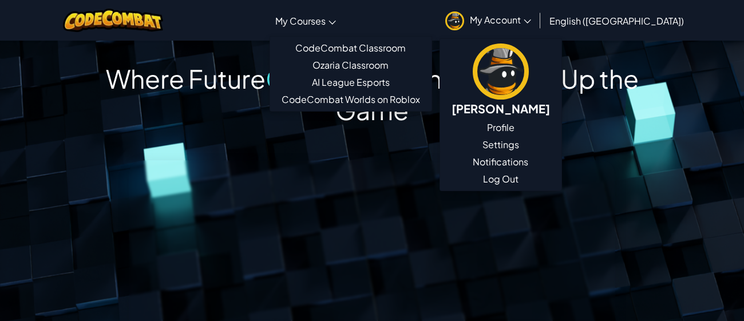
click at [342, 26] on link "My Courses" at bounding box center [306, 20] width 72 height 31
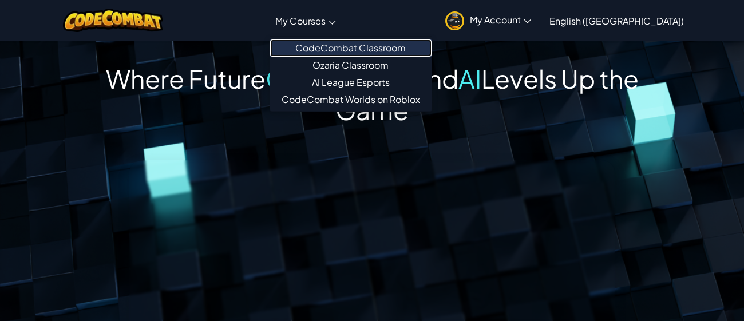
click at [378, 46] on link "CodeCombat Classroom" at bounding box center [350, 47] width 161 height 17
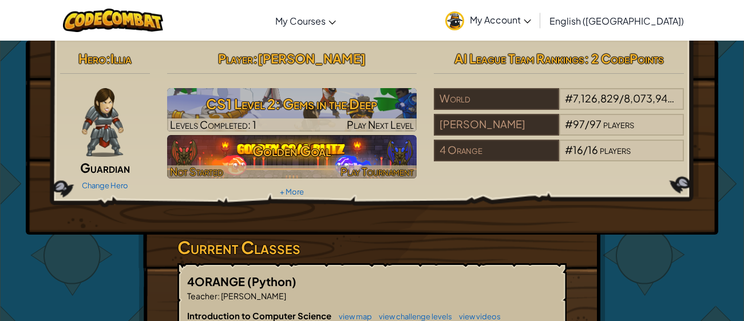
click at [349, 157] on h3 "Golden Goal" at bounding box center [292, 151] width 250 height 26
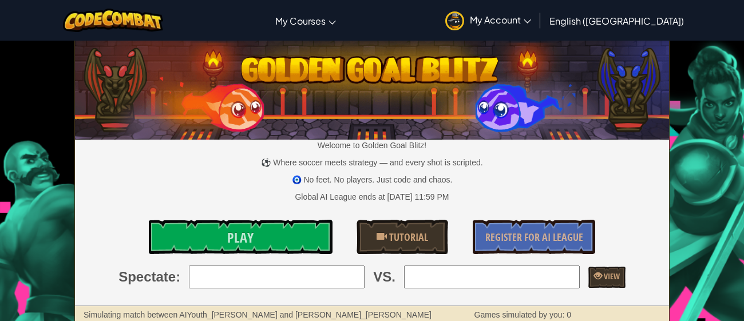
click at [316, 298] on div "Welcome to Golden Goal Blitz! ⚽ Where soccer meets strategy — and every shot is…" at bounding box center [372, 173] width 594 height 265
click at [321, 273] on input "search" at bounding box center [277, 277] width 176 height 23
type input "x"
click at [189, 280] on input "search" at bounding box center [277, 277] width 176 height 23
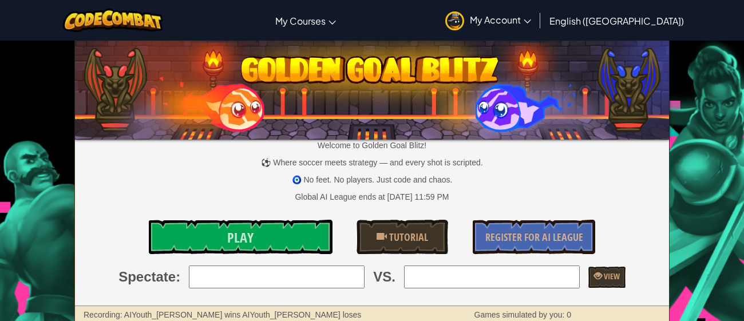
type input "6: smloh"
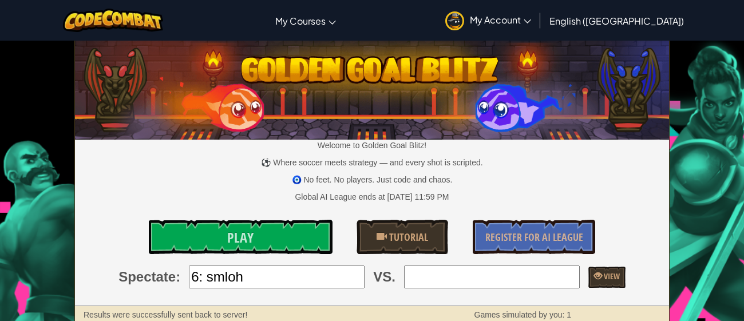
click at [440, 283] on input "search" at bounding box center [492, 277] width 176 height 23
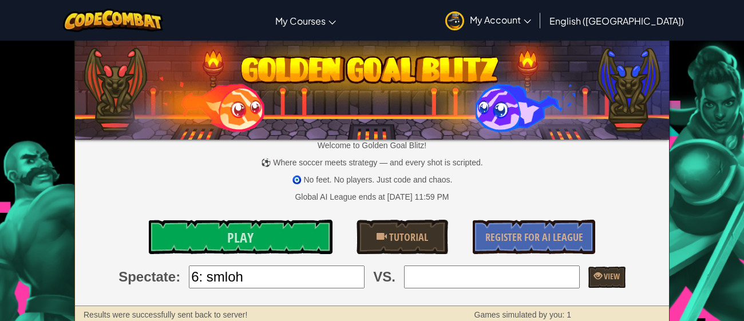
type input "7: MrWeeks"
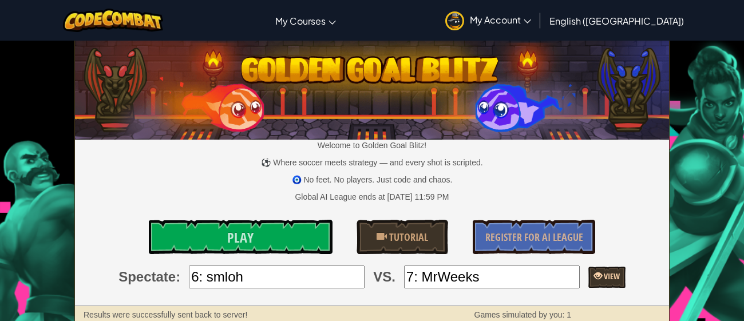
click at [626, 268] on link "View" at bounding box center [606, 277] width 37 height 21
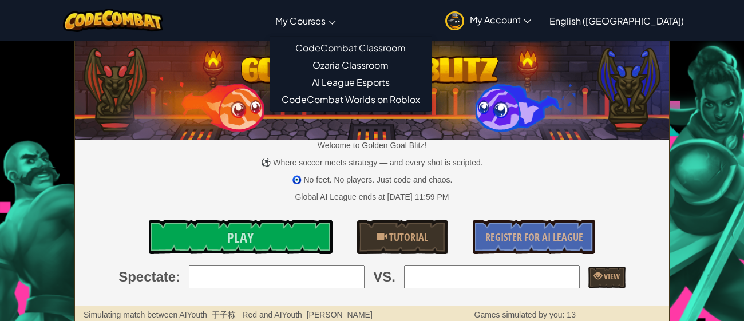
click at [326, 18] on span "My Courses" at bounding box center [300, 21] width 50 height 12
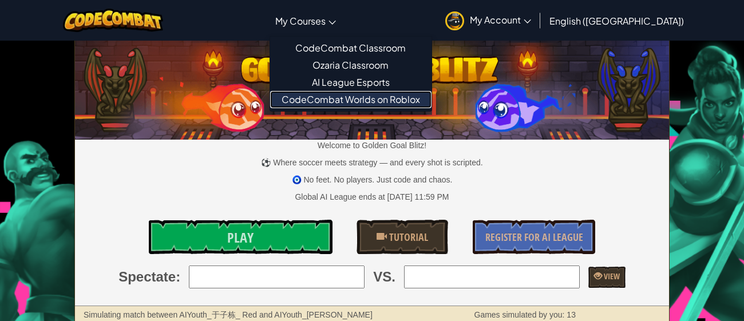
click at [356, 97] on link "CodeCombat Worlds on Roblox" at bounding box center [350, 99] width 161 height 17
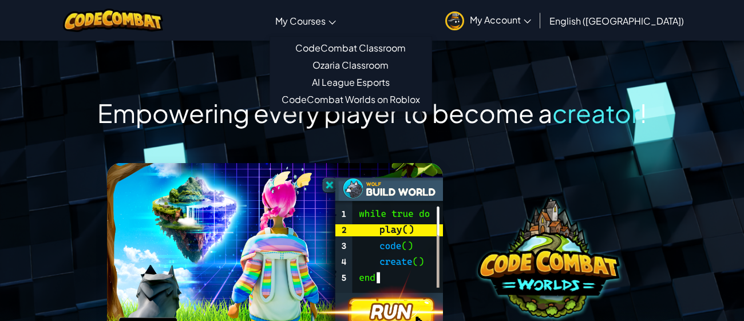
click at [326, 18] on span "My Courses" at bounding box center [300, 21] width 50 height 12
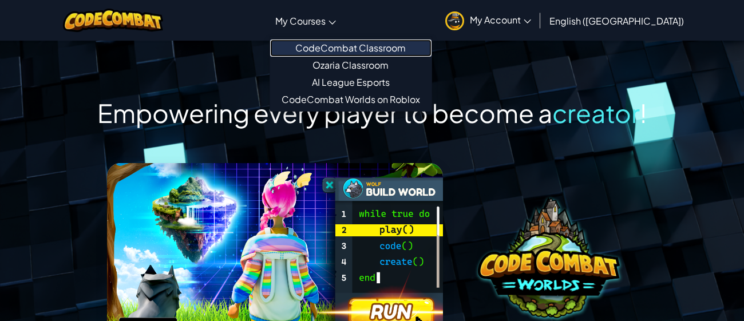
click at [366, 44] on link "CodeCombat Classroom" at bounding box center [350, 47] width 161 height 17
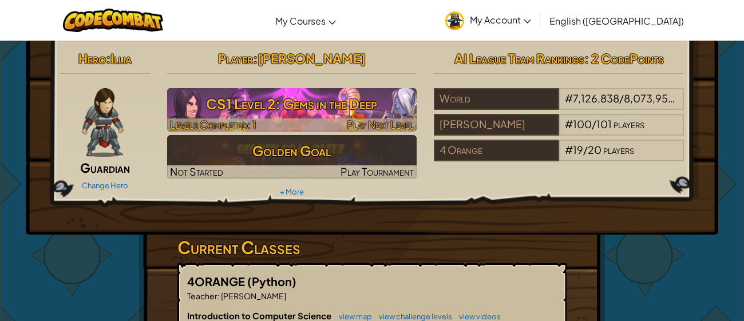
click at [350, 100] on h3 "CS1 Level 2: Gems in the Deep" at bounding box center [292, 104] width 250 height 26
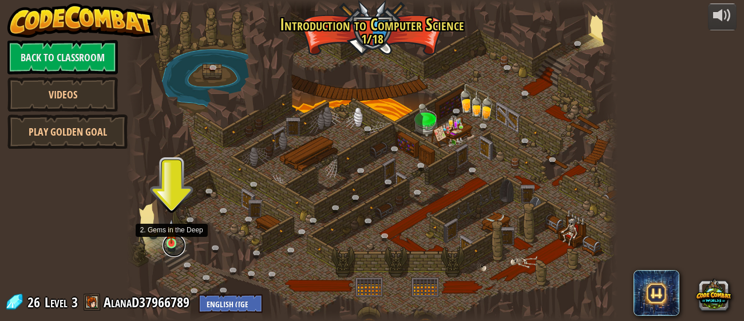
click at [173, 246] on link at bounding box center [174, 245] width 23 height 23
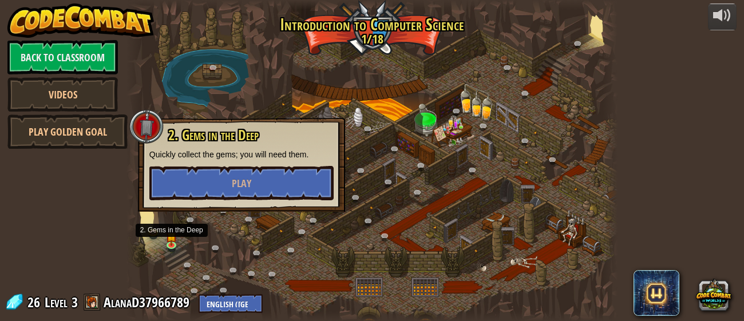
click at [235, 118] on div "2. Gems in the Deep Quickly collect the gems; you will need them. Play" at bounding box center [241, 165] width 207 height 94
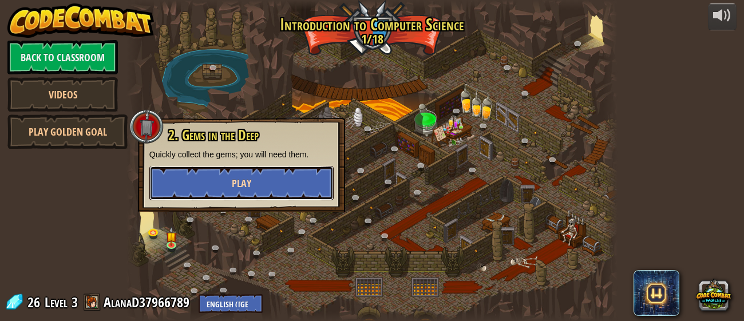
click at [244, 187] on span "Play" at bounding box center [241, 183] width 19 height 14
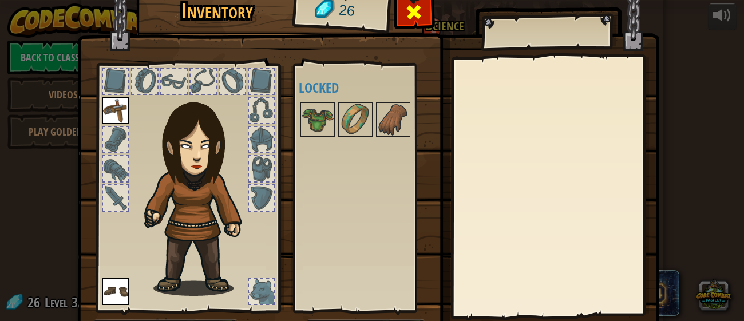
click at [419, 25] on div at bounding box center [414, 15] width 36 height 36
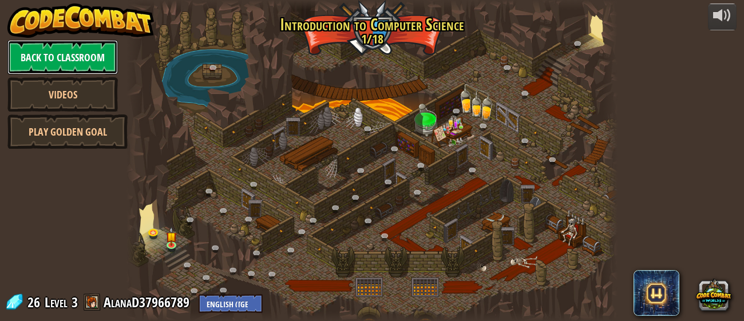
click at [96, 52] on link "Back to Classroom" at bounding box center [62, 57] width 110 height 34
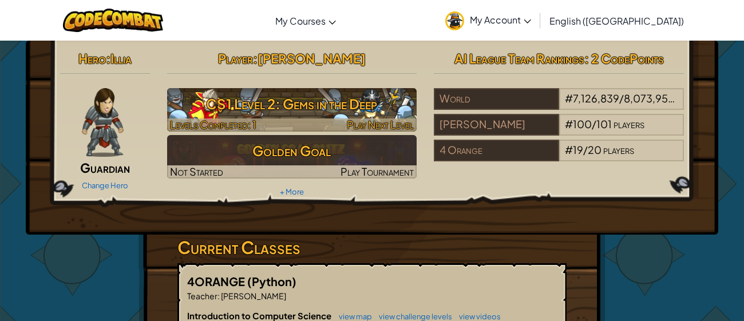
click at [302, 105] on h3 "CS1 Level 2: Gems in the Deep" at bounding box center [292, 104] width 250 height 26
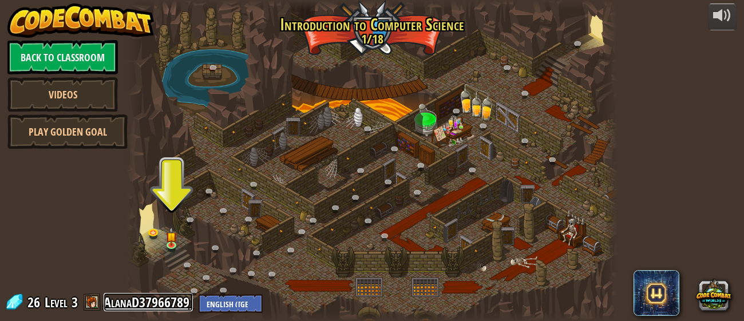
click at [160, 301] on link "AlanaD37966789" at bounding box center [148, 302] width 89 height 18
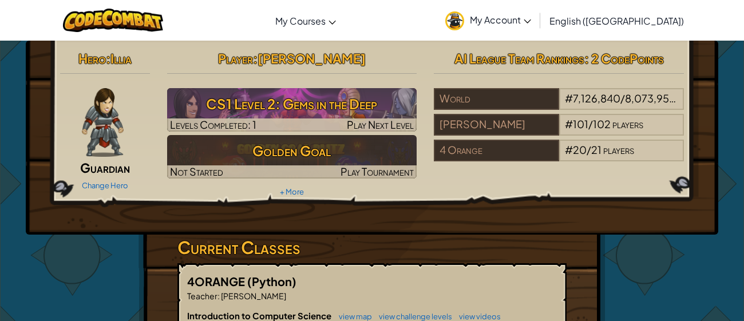
click at [112, 168] on span "Guardian" at bounding box center [105, 168] width 50 height 16
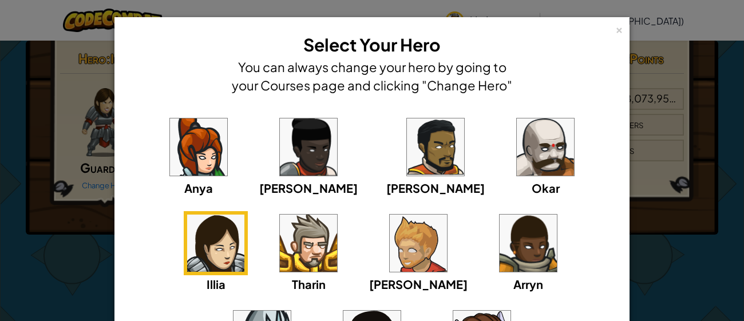
click at [294, 152] on img at bounding box center [308, 146] width 57 height 57
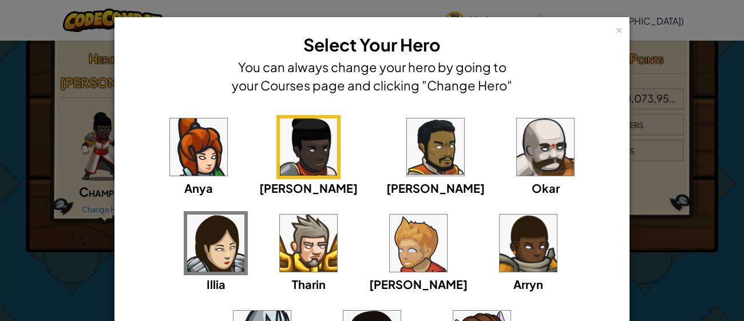
click at [407, 151] on img at bounding box center [435, 146] width 57 height 57
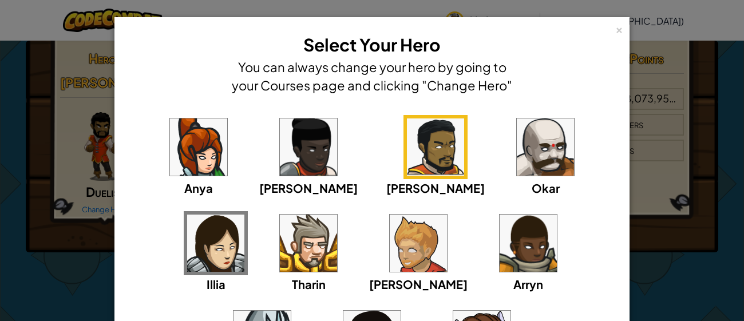
click at [170, 174] on img at bounding box center [198, 146] width 57 height 57
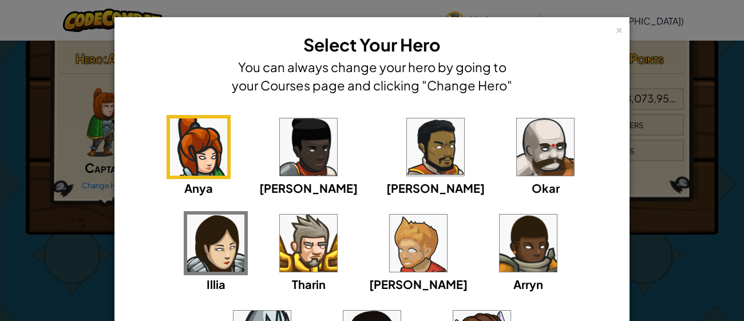
click at [264, 176] on div "[PERSON_NAME]" at bounding box center [308, 156] width 98 height 82
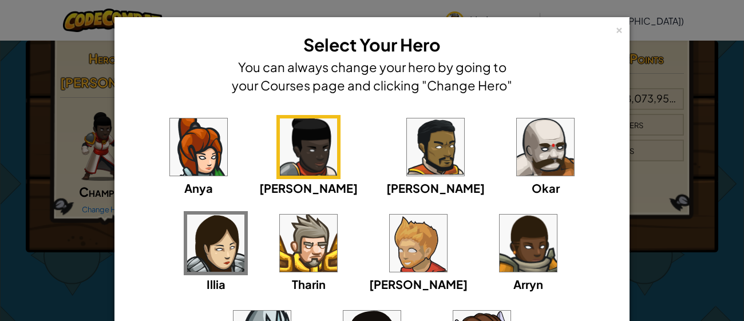
click at [226, 277] on span "Illia" at bounding box center [216, 284] width 19 height 14
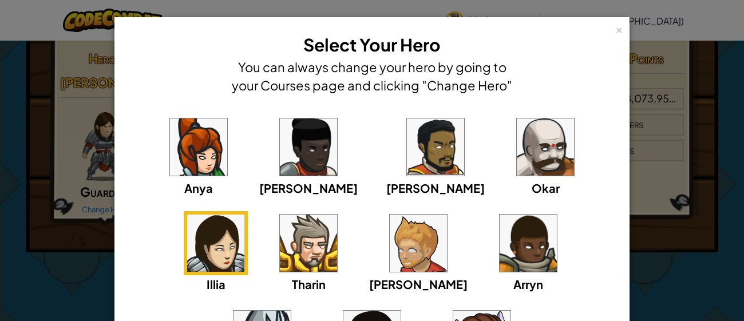
click at [499, 262] on div "Anya [PERSON_NAME] [PERSON_NAME] [PERSON_NAME] Arryn [PERSON_NAME]" at bounding box center [372, 259] width 480 height 289
click at [365, 304] on div "Anya [PERSON_NAME] [PERSON_NAME] [PERSON_NAME] Arryn [PERSON_NAME]" at bounding box center [372, 259] width 480 height 289
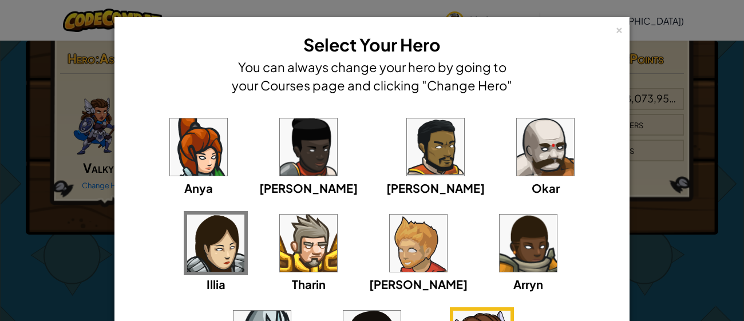
click at [152, 151] on div "Anya [PERSON_NAME] [PERSON_NAME] [PERSON_NAME] Arryn [PERSON_NAME]" at bounding box center [372, 259] width 480 height 289
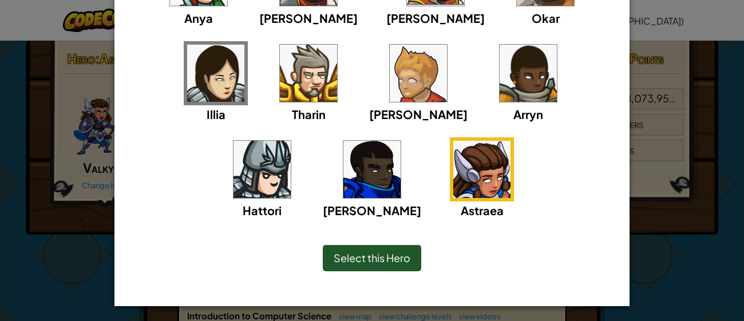
scroll to position [171, 0]
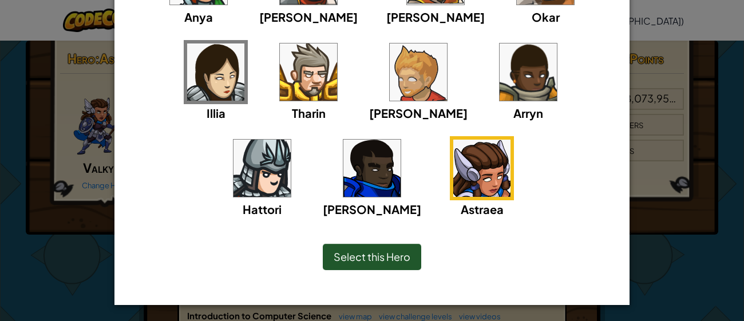
click at [385, 256] on span "Select this Hero" at bounding box center [372, 256] width 77 height 13
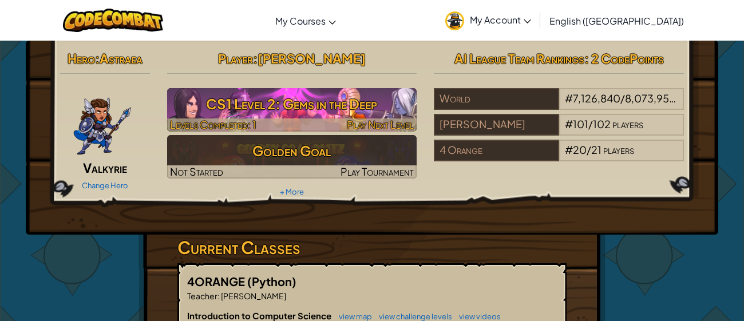
click at [241, 105] on h3 "CS1 Level 2: Gems in the Deep" at bounding box center [292, 104] width 250 height 26
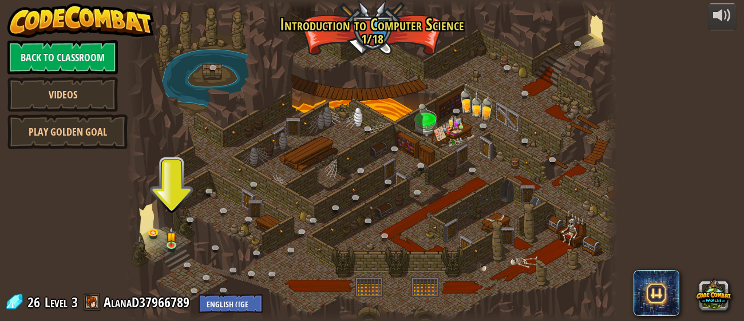
click at [94, 299] on span at bounding box center [92, 302] width 17 height 17
click at [92, 302] on span at bounding box center [92, 302] width 17 height 17
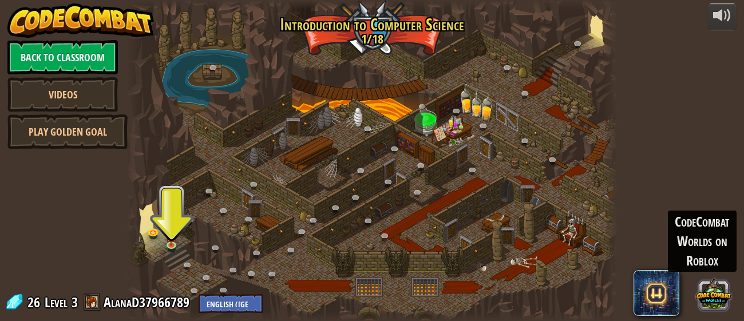
click at [712, 301] on button at bounding box center [713, 293] width 35 height 35
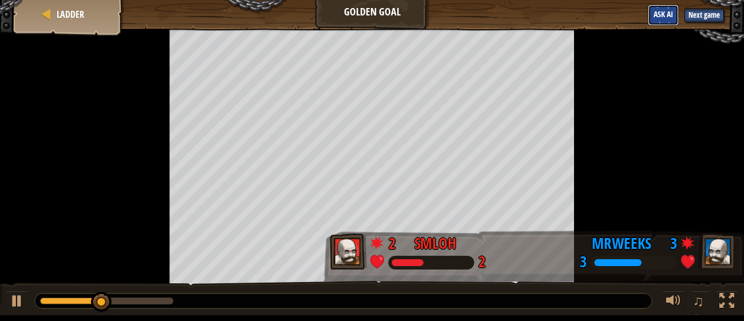
click at [665, 20] on button "Ask AI" at bounding box center [663, 15] width 31 height 21
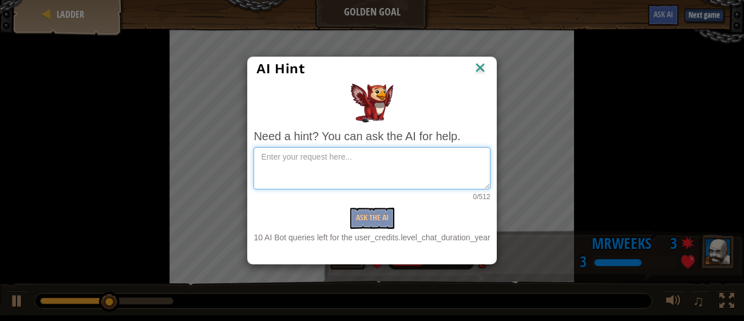
click at [381, 167] on textarea at bounding box center [372, 168] width 236 height 42
type textarea "how to play do I have to have a pet"
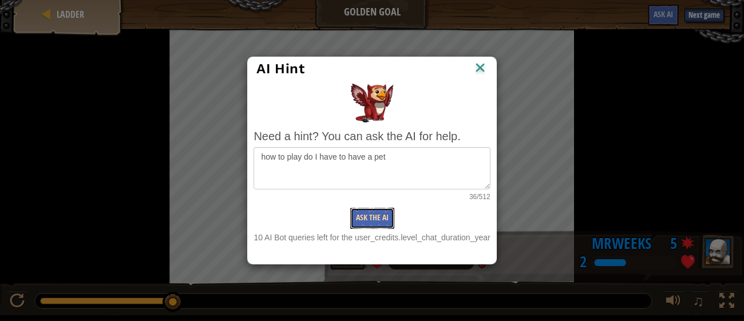
click at [367, 227] on button "Ask the AI" at bounding box center [372, 218] width 44 height 21
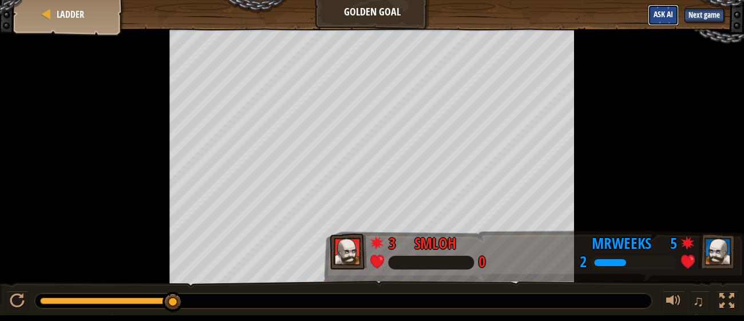
click at [663, 10] on span "Ask AI" at bounding box center [663, 14] width 19 height 11
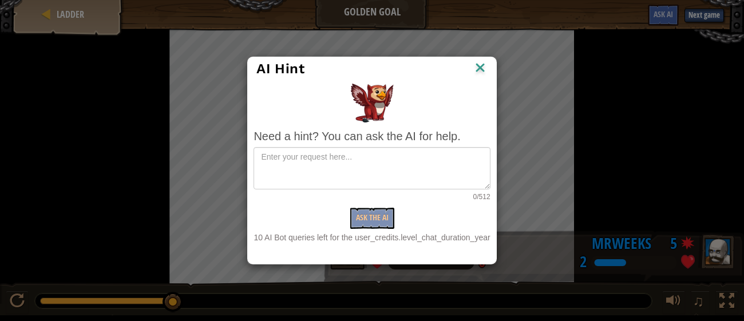
click at [479, 69] on img at bounding box center [480, 68] width 15 height 17
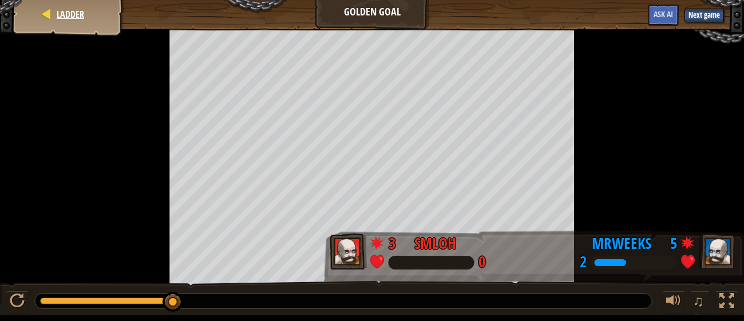
click at [70, 5] on div "Ladder" at bounding box center [69, 14] width 92 height 29
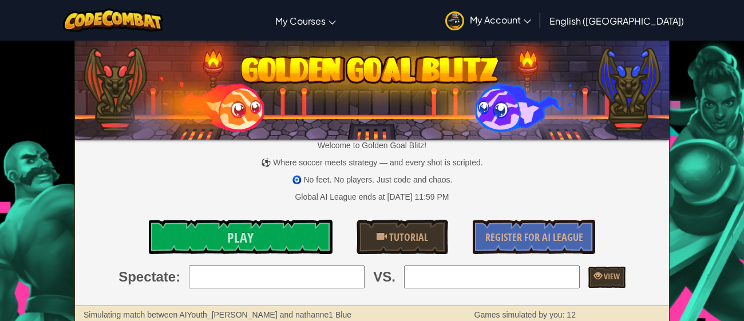
click at [297, 177] on p "🧿 No feet. No players. Just code and chaos." at bounding box center [372, 179] width 594 height 11
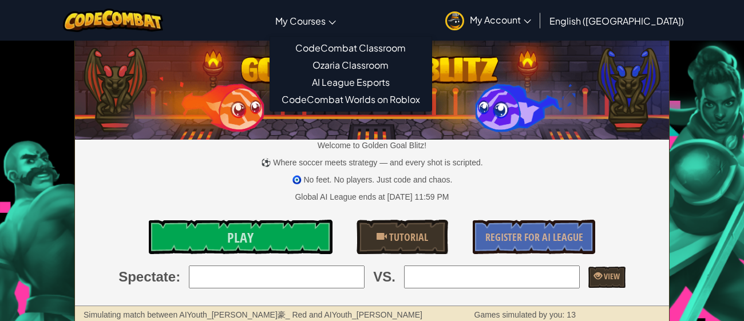
click at [331, 33] on link "My Courses" at bounding box center [306, 20] width 72 height 31
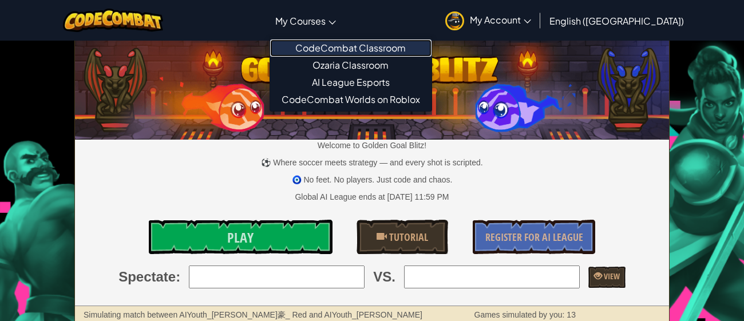
click at [354, 52] on link "CodeCombat Classroom" at bounding box center [350, 47] width 161 height 17
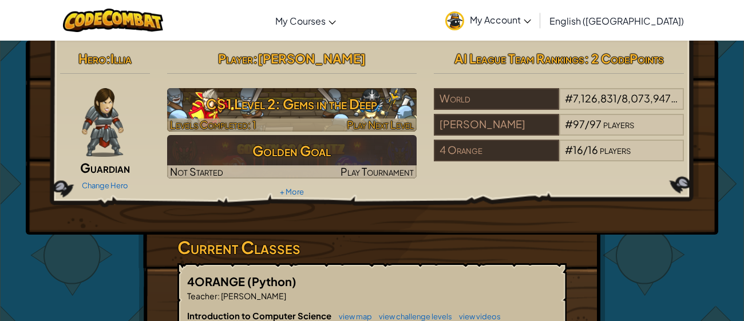
click at [375, 95] on h3 "CS1 Level 2: Gems in the Deep" at bounding box center [292, 104] width 250 height 26
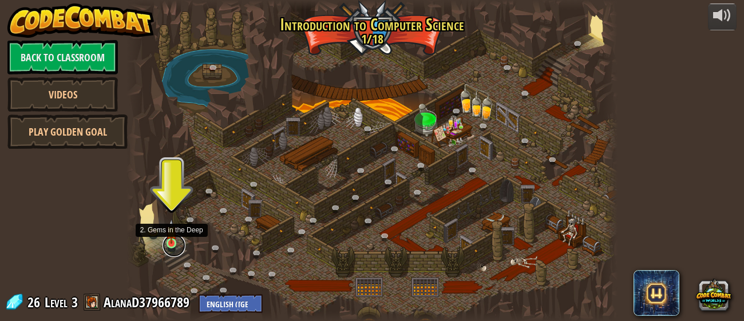
click at [171, 244] on link at bounding box center [174, 245] width 23 height 23
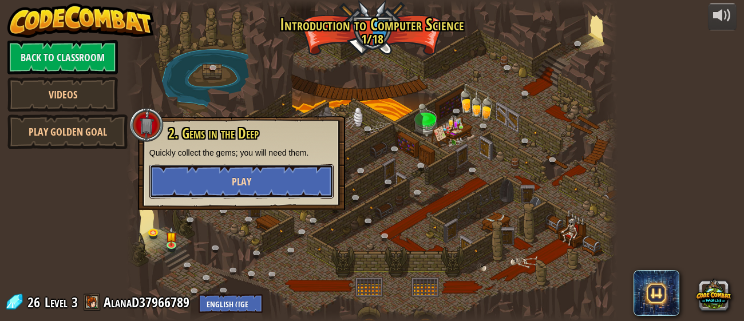
click at [226, 177] on button "Play" at bounding box center [241, 181] width 184 height 34
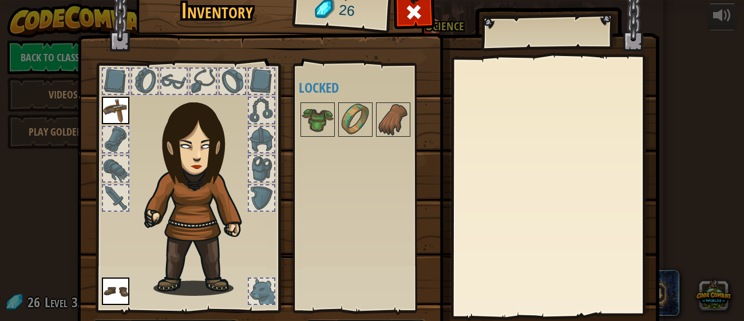
click at [228, 81] on div at bounding box center [232, 81] width 25 height 25
click at [253, 297] on div at bounding box center [261, 291] width 25 height 25
click at [416, 6] on span at bounding box center [414, 12] width 18 height 18
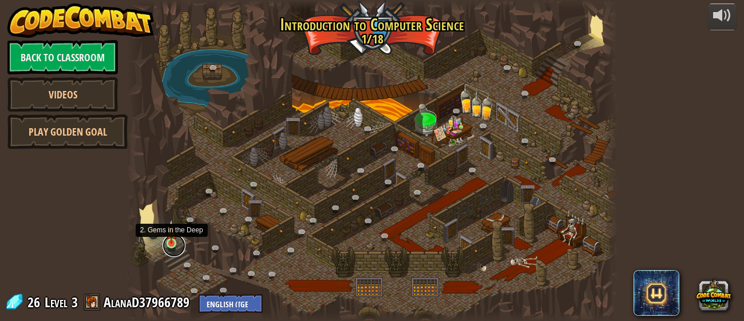
click at [173, 245] on link at bounding box center [174, 245] width 23 height 23
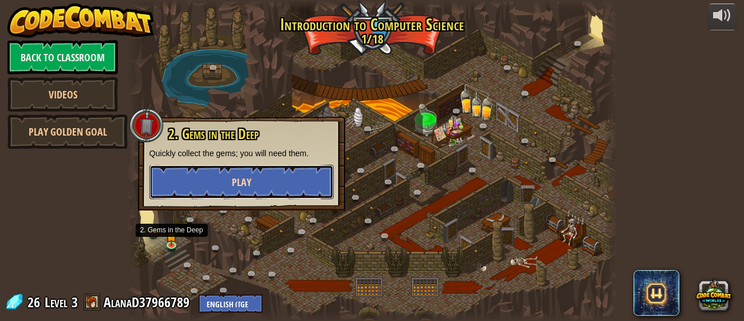
click at [260, 171] on button "Play" at bounding box center [241, 182] width 184 height 34
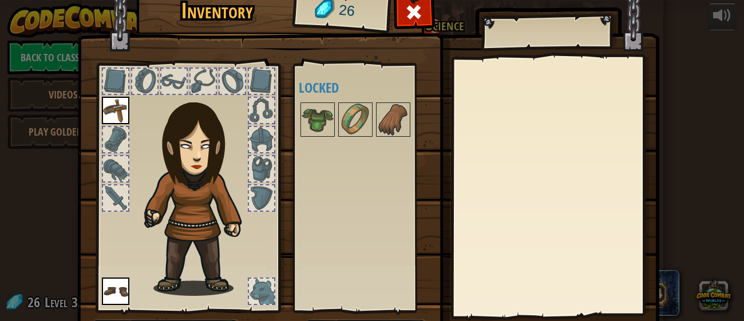
click at [314, 11] on div "26" at bounding box center [341, 11] width 94 height 46
click at [418, 17] on span at bounding box center [414, 12] width 18 height 18
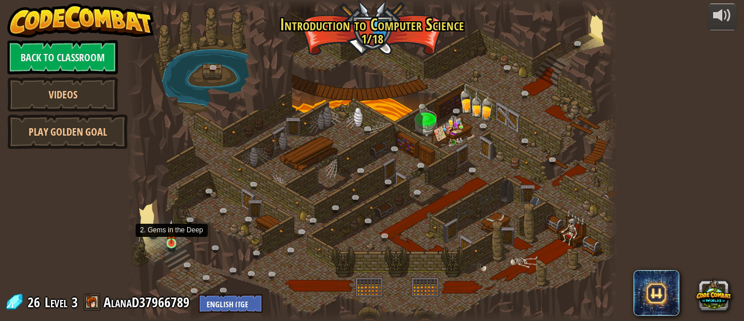
click at [171, 240] on img at bounding box center [171, 231] width 11 height 25
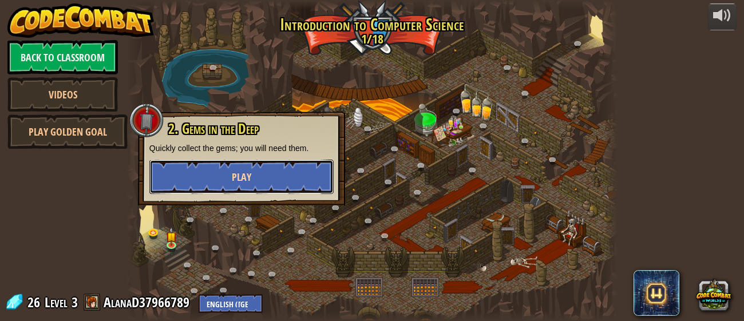
click at [246, 187] on button "Play" at bounding box center [241, 177] width 184 height 34
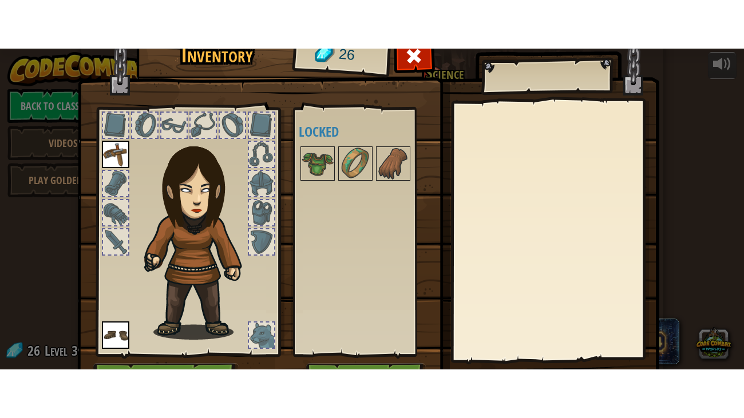
scroll to position [73, 0]
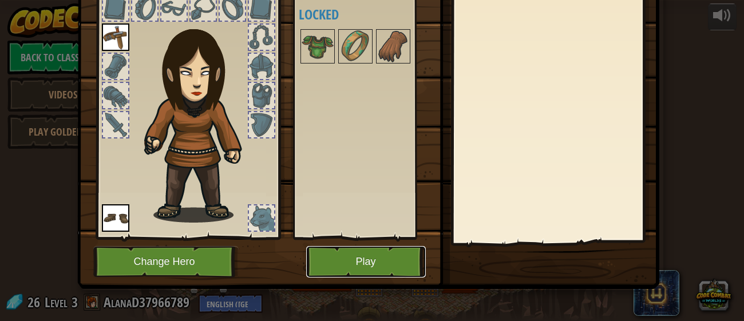
click at [403, 276] on button "Play" at bounding box center [366, 261] width 120 height 31
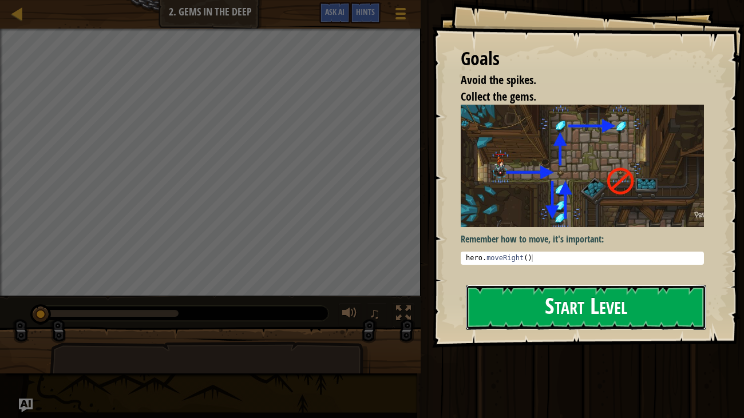
click at [558, 310] on button "Start Level" at bounding box center [586, 307] width 241 height 45
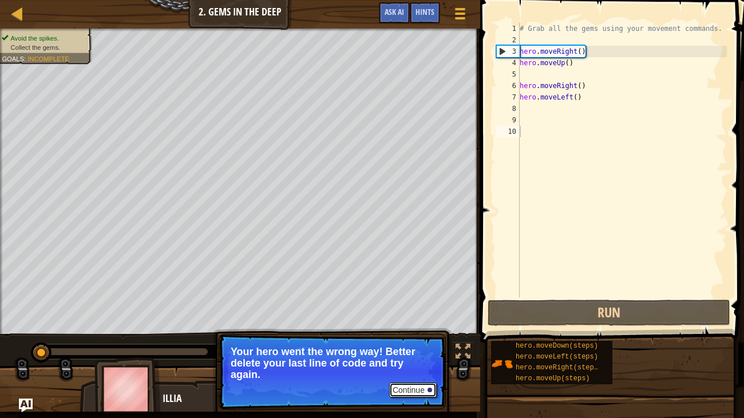
click at [420, 321] on button "Continue" at bounding box center [413, 390] width 48 height 15
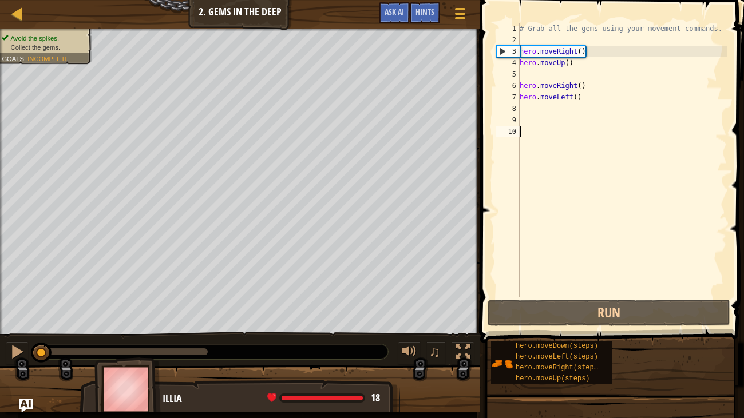
click at [543, 133] on div "# Grab all the gems using your movement commands. hero . moveRight ( ) hero . m…" at bounding box center [622, 172] width 210 height 298
click at [578, 97] on div "# Grab all the gems using your movement commands. hero . moveRight ( ) hero . m…" at bounding box center [622, 172] width 210 height 298
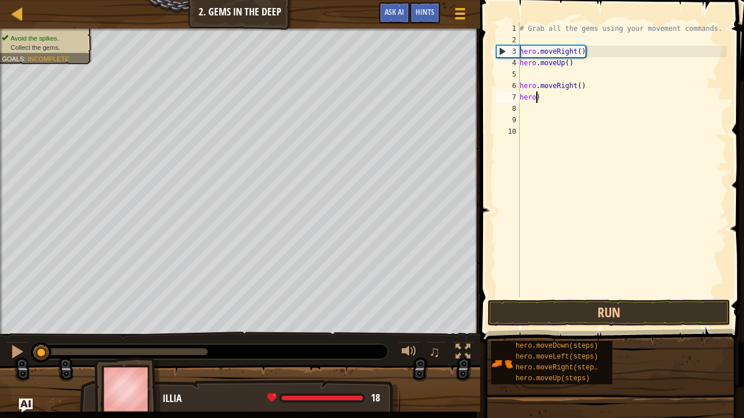
type textarea ")"
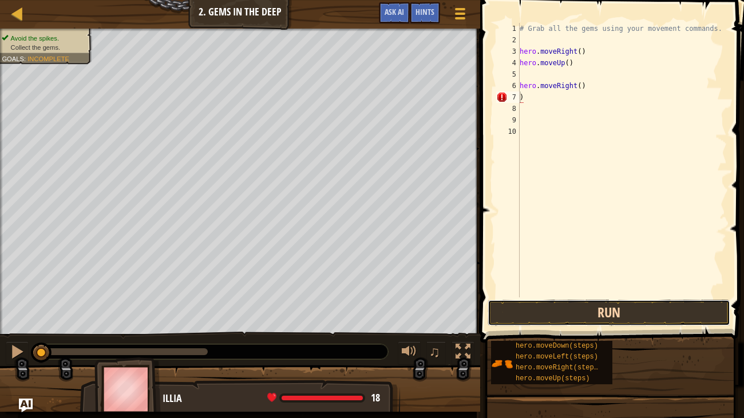
click at [547, 321] on button "Run" at bounding box center [609, 313] width 243 height 26
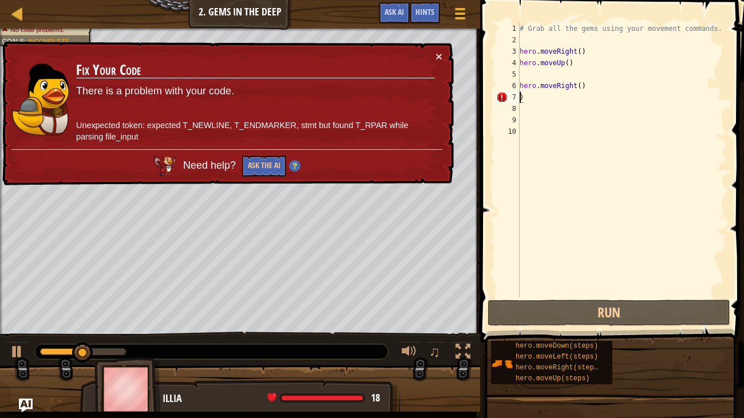
click at [540, 102] on div "# Grab all the gems using your movement commands. hero . moveRight ( ) hero . m…" at bounding box center [622, 172] width 210 height 298
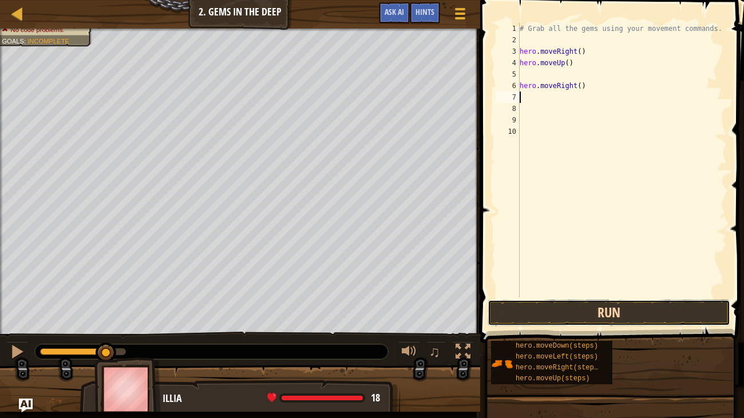
click at [556, 319] on button "Run" at bounding box center [609, 313] width 243 height 26
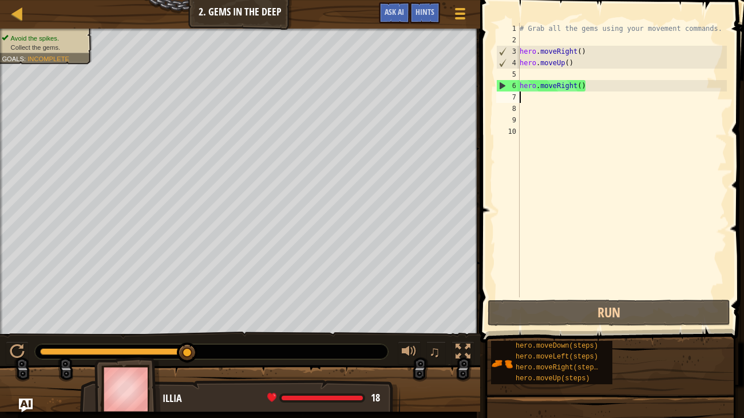
scroll to position [5, 0]
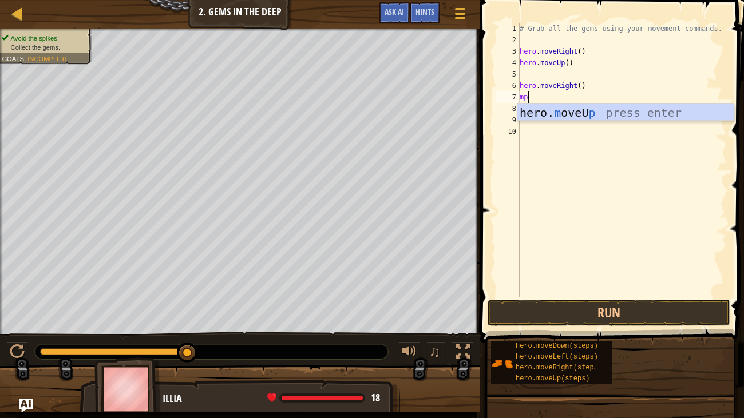
type textarea "m"
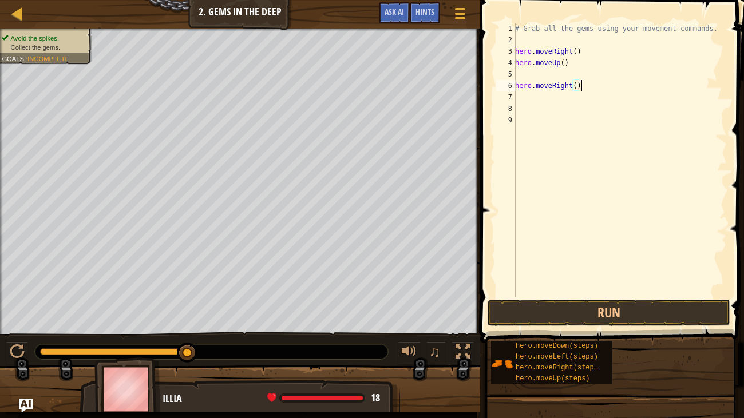
click at [653, 15] on div "hero.moveRight() 1 2 3 4 5 6 7 8 9 # Grab all the gems using your movement comm…" at bounding box center [610, 194] width 267 height 377
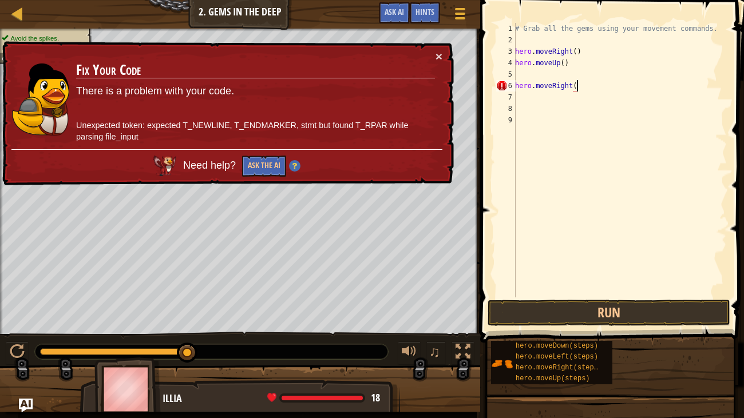
click at [512, 78] on div "5" at bounding box center [505, 74] width 19 height 11
type textarea "hero.moveRight("
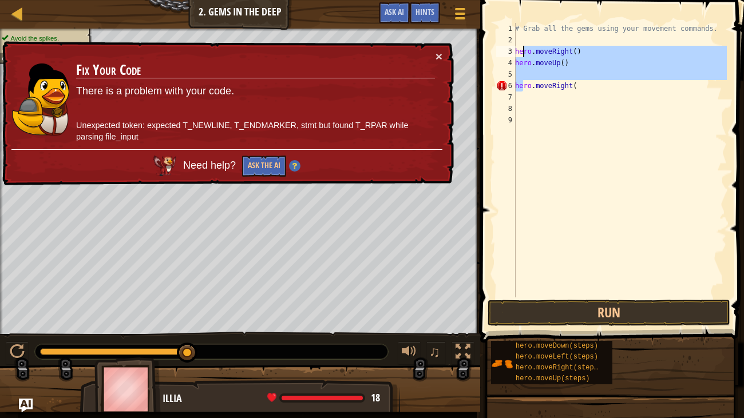
drag, startPoint x: 524, startPoint y: 85, endPoint x: 523, endPoint y: 0, distance: 84.7
click at [523, 6] on div "1 2 3 4 5 6 7 8 9 # Grab all the gems using your movement commands. hero . move…" at bounding box center [610, 194] width 267 height 377
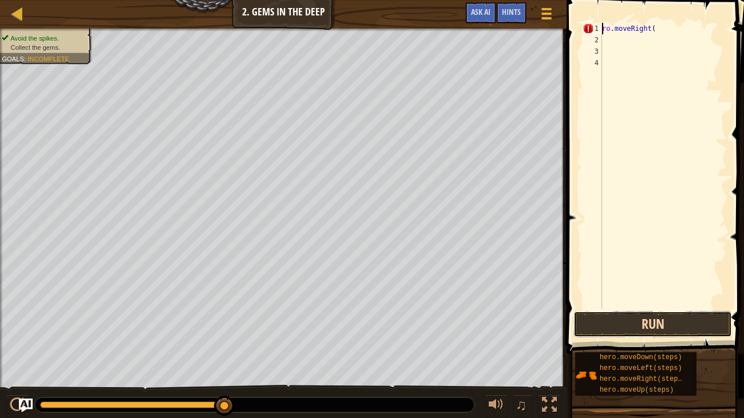
click at [611, 321] on button "Run" at bounding box center [653, 324] width 159 height 26
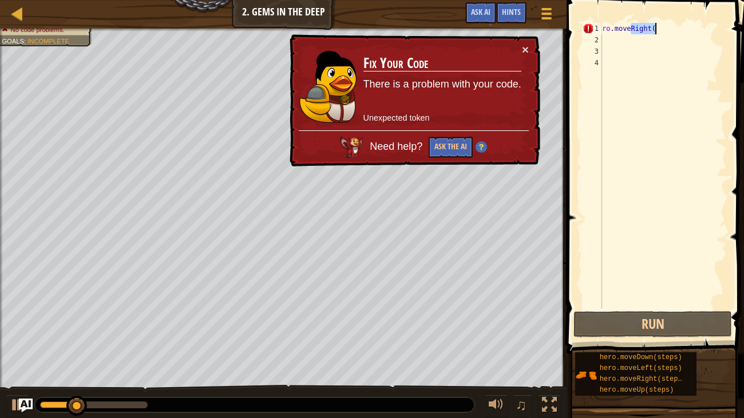
drag, startPoint x: 631, startPoint y: 26, endPoint x: 673, endPoint y: 28, distance: 41.3
click at [673, 28] on div "ro . moveRight (" at bounding box center [663, 177] width 127 height 309
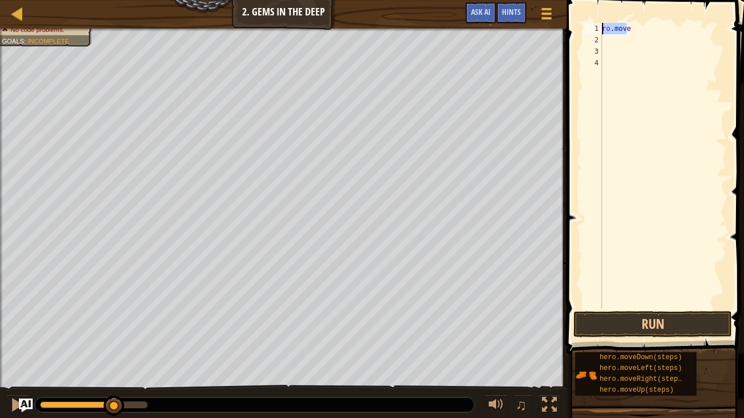
drag, startPoint x: 627, startPoint y: 27, endPoint x: 579, endPoint y: 23, distance: 47.7
click at [579, 23] on div "ro.move 1 2 3 4 ro . move ההההההההההההההההההההההההההההההההההההההההההההההההההההה…" at bounding box center [653, 200] width 181 height 388
type textarea "e"
click at [512, 69] on div "Map Introduction to Computer Science 2. Gems in the Deep Game Menu Done Hints A…" at bounding box center [372, 209] width 744 height 418
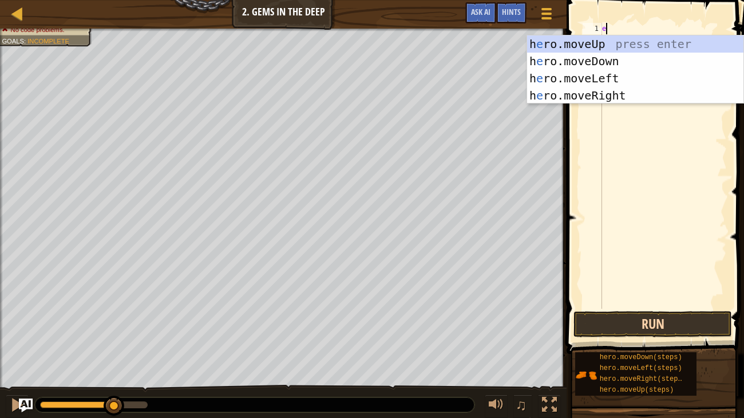
type textarea "e"
click at [601, 320] on button "Run" at bounding box center [653, 324] width 159 height 26
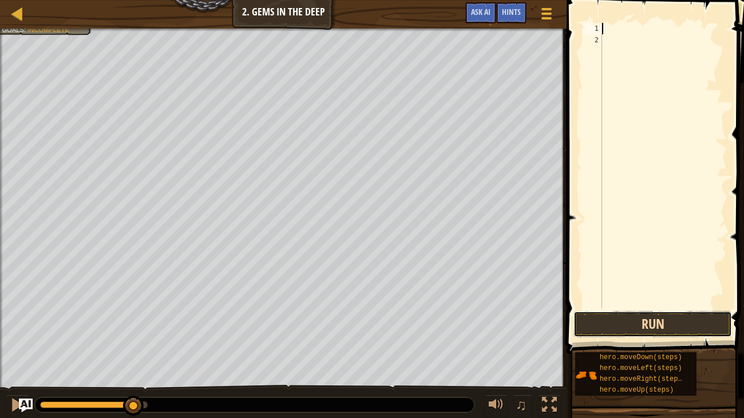
click at [682, 319] on button "Run" at bounding box center [653, 324] width 159 height 26
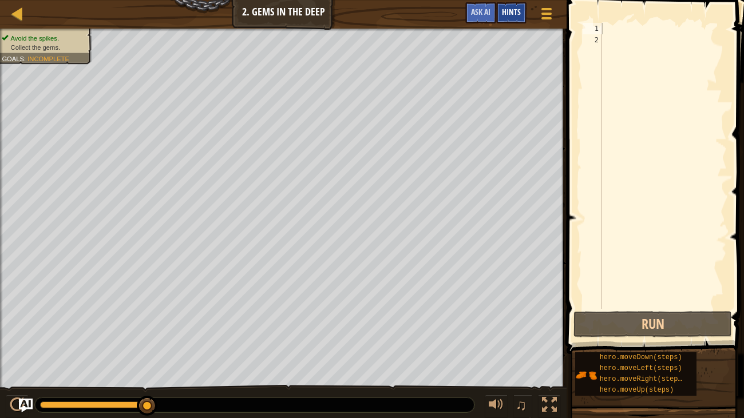
click at [512, 13] on span "Hints" at bounding box center [511, 11] width 19 height 11
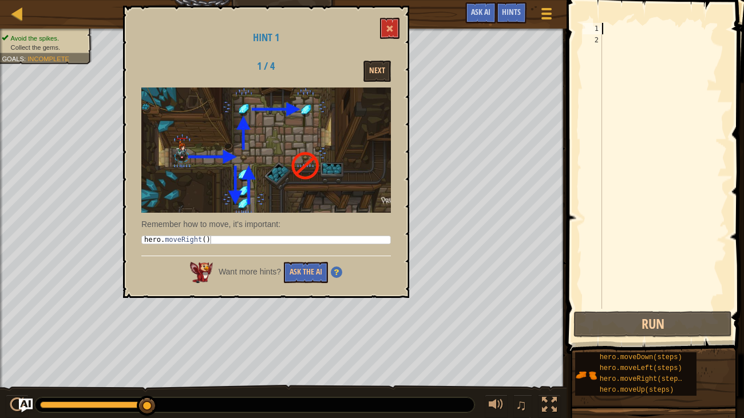
type textarea "hero.moveRight()"
click at [285, 243] on div "hero . moveRight ( )" at bounding box center [266, 247] width 249 height 22
click at [298, 278] on button "Ask the AI" at bounding box center [306, 272] width 44 height 21
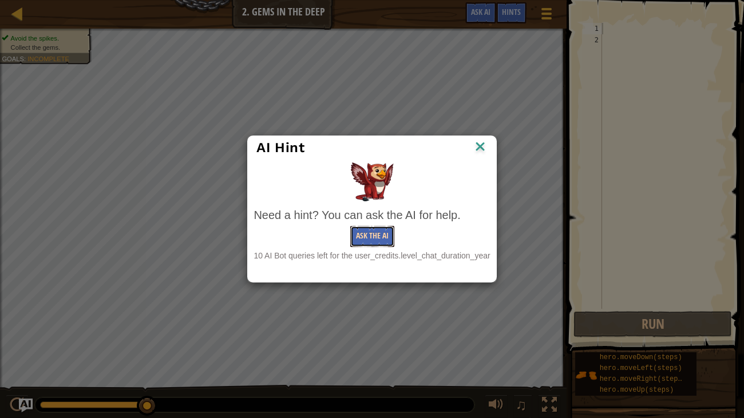
click at [371, 244] on button "Ask the AI" at bounding box center [372, 236] width 44 height 21
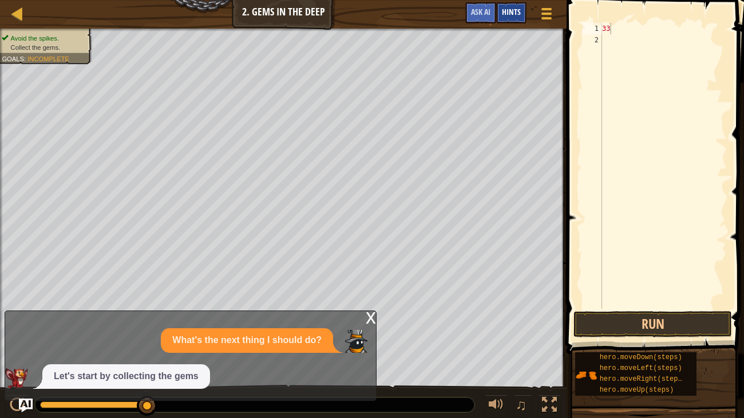
click at [503, 6] on div "Hints" at bounding box center [511, 12] width 30 height 21
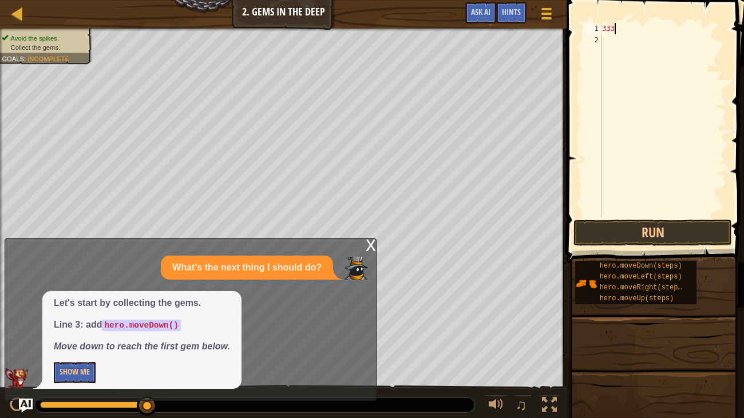
type textarea "3"
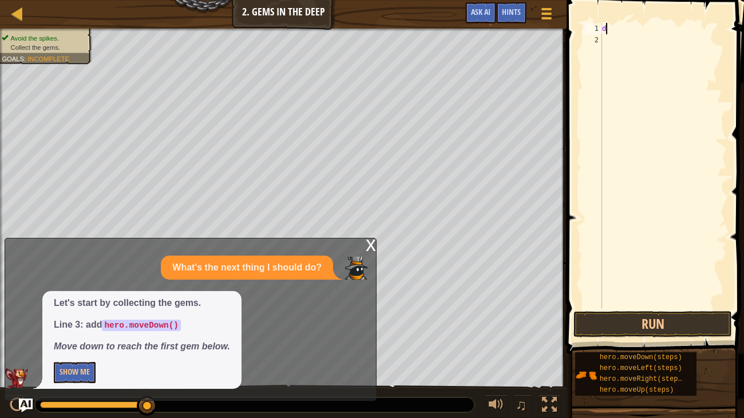
type textarea "d"
type textarea "f"
type textarea "d"
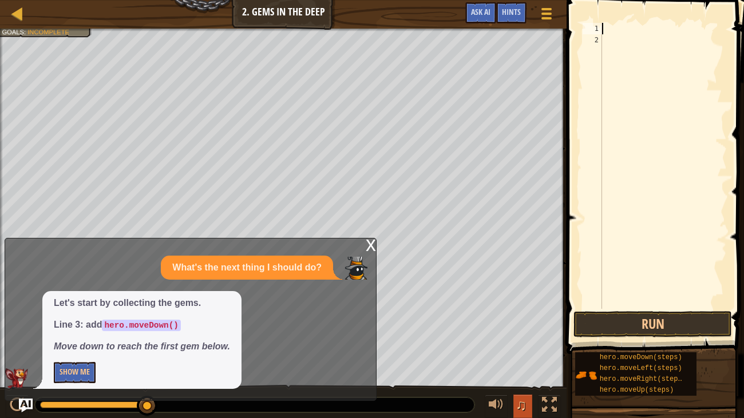
click at [526, 321] on span "♫" at bounding box center [521, 405] width 11 height 17
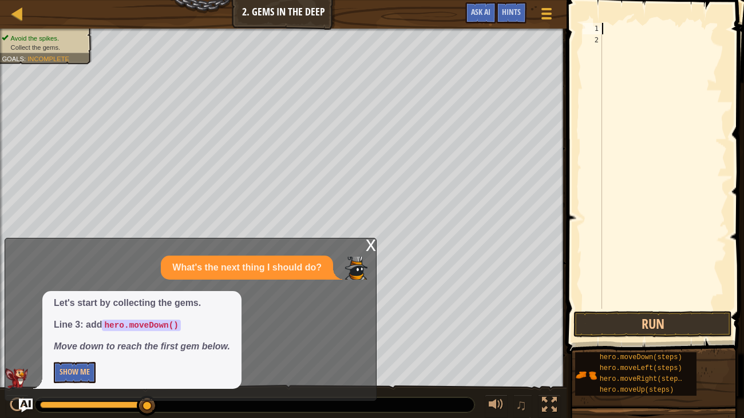
drag, startPoint x: 148, startPoint y: 406, endPoint x: 586, endPoint y: 397, distance: 438.0
click at [586, 321] on div "Map Introduction to Computer Science 2. Gems in the Deep Game Menu Done Hints A…" at bounding box center [372, 209] width 744 height 418
click at [370, 240] on div "x" at bounding box center [371, 244] width 10 height 11
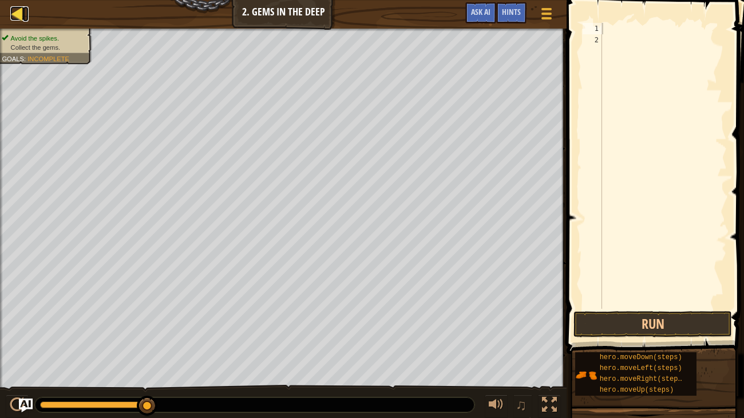
click at [16, 14] on div at bounding box center [17, 13] width 14 height 14
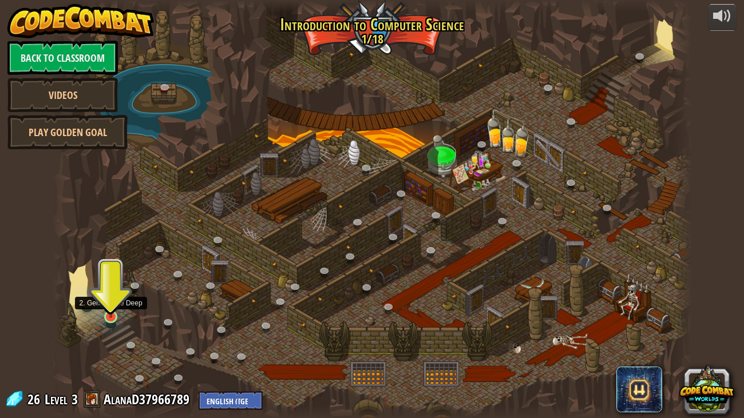
click at [110, 314] on img at bounding box center [111, 300] width 16 height 37
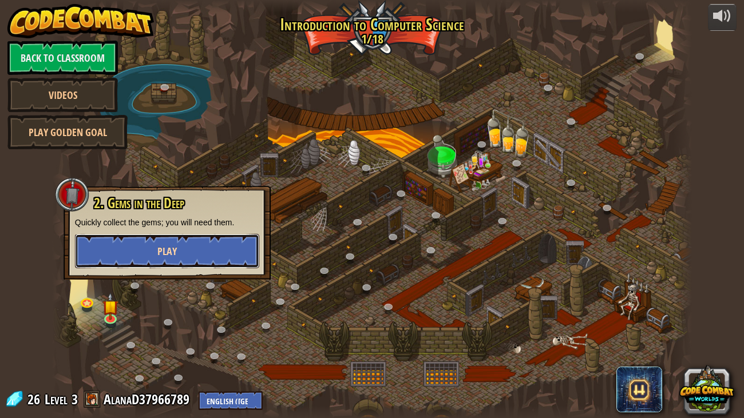
click at [158, 251] on span "Play" at bounding box center [166, 251] width 19 height 14
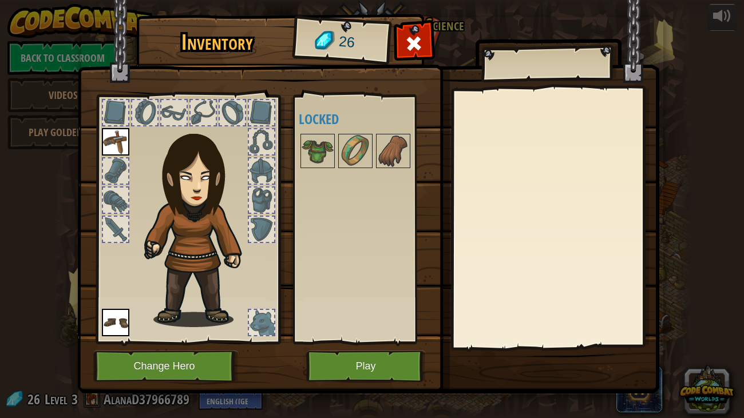
click at [408, 321] on img at bounding box center [368, 186] width 582 height 416
click at [401, 36] on div at bounding box center [414, 47] width 36 height 36
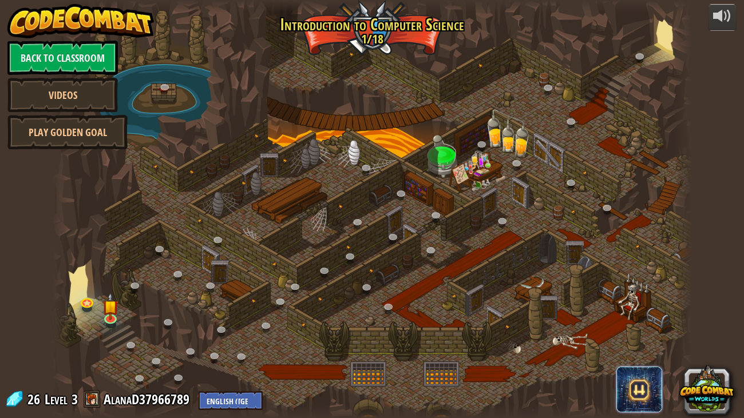
click at [644, 321] on span at bounding box center [640, 390] width 46 height 46
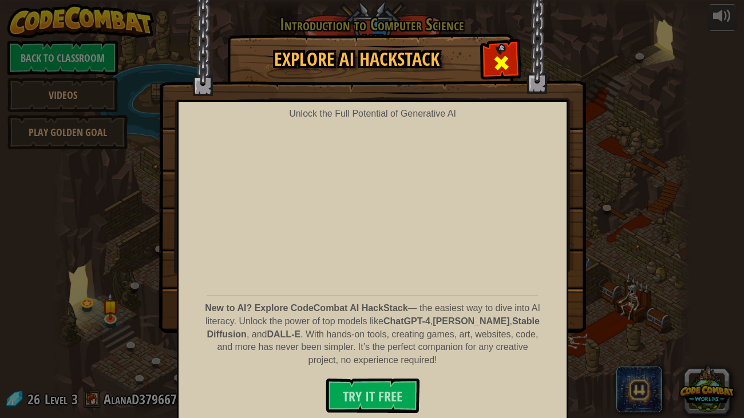
click at [488, 53] on div at bounding box center [501, 62] width 36 height 36
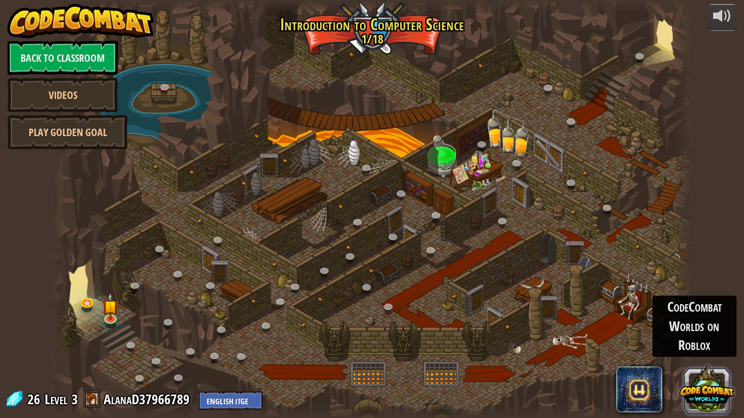
click at [708, 321] on button at bounding box center [706, 389] width 55 height 55
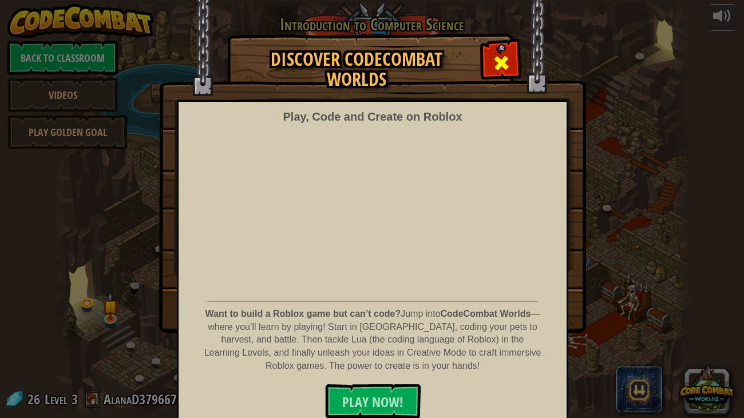
click at [498, 76] on div at bounding box center [501, 62] width 36 height 36
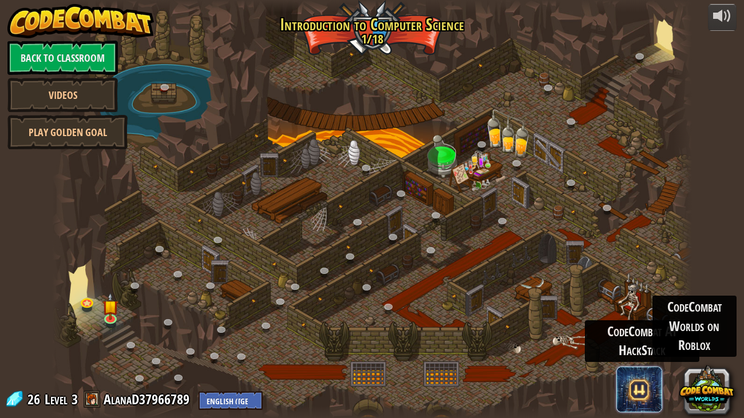
click at [630, 321] on span at bounding box center [640, 390] width 46 height 46
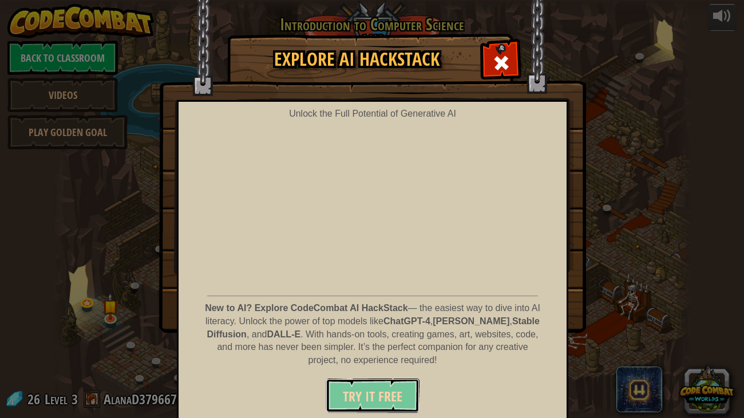
click at [366, 321] on span "Try It Free" at bounding box center [373, 397] width 60 height 18
